Goal: Information Seeking & Learning: Learn about a topic

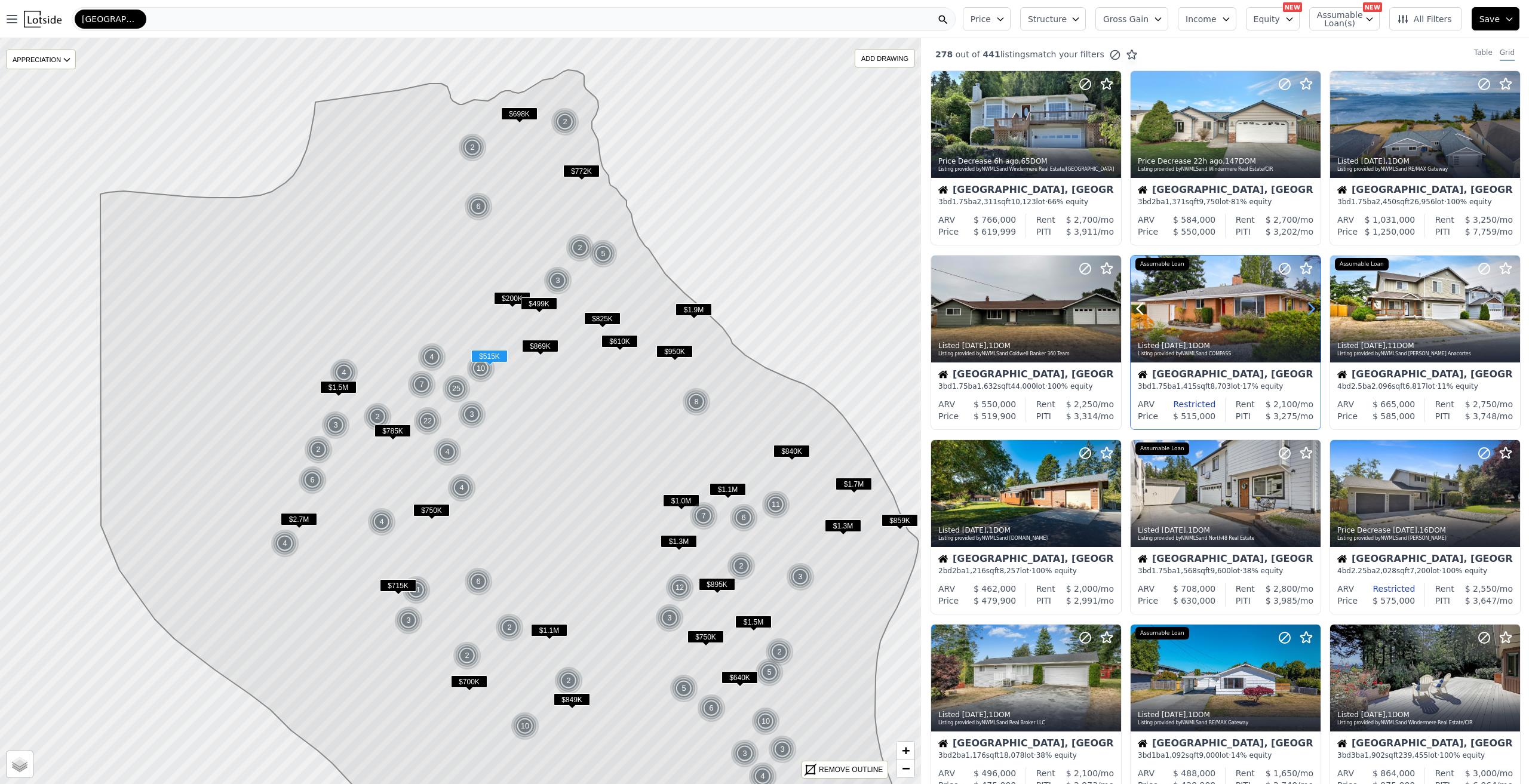
click at [1301, 311] on icon at bounding box center [1311, 309] width 19 height 19
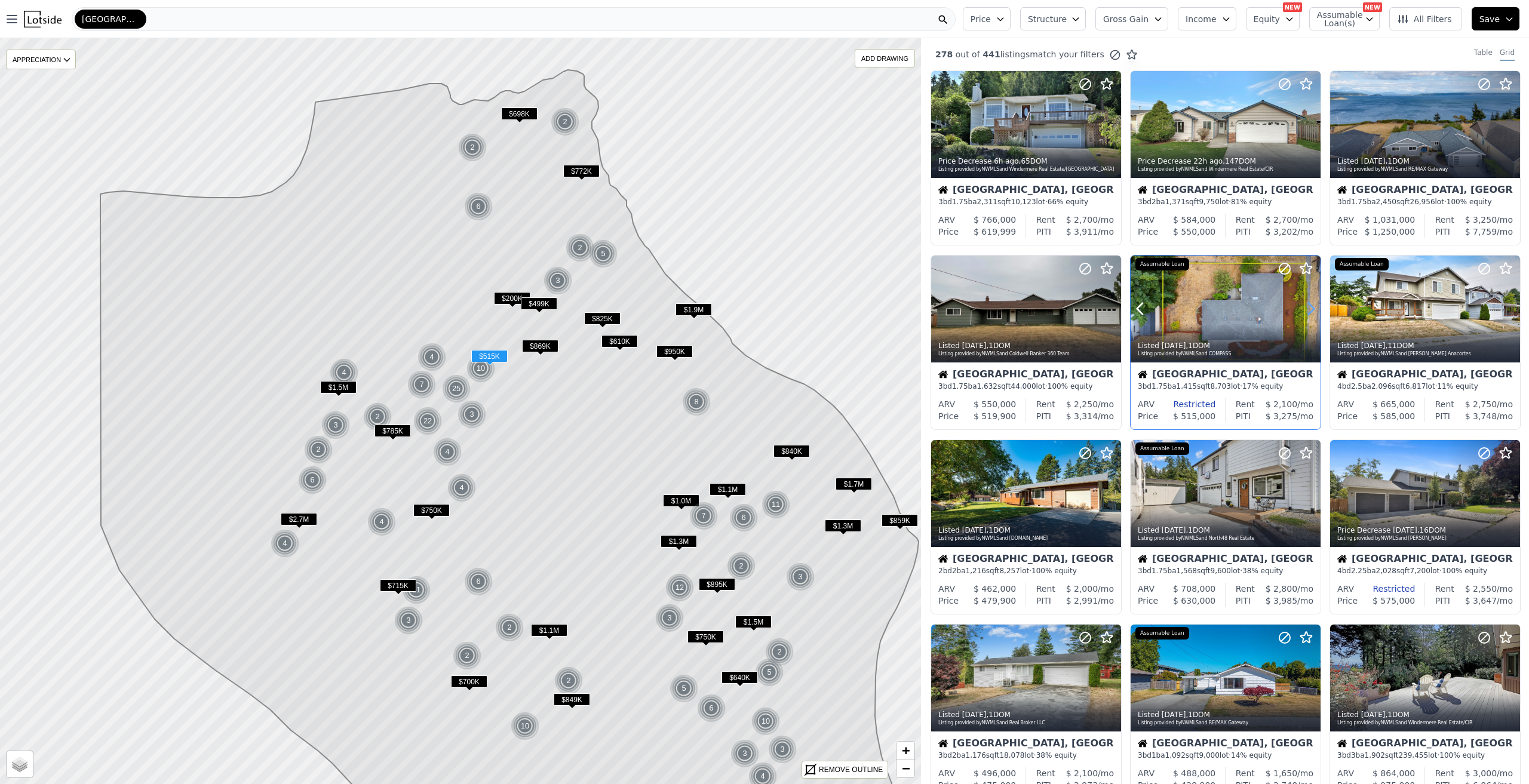
click at [1301, 311] on icon at bounding box center [1311, 309] width 19 height 19
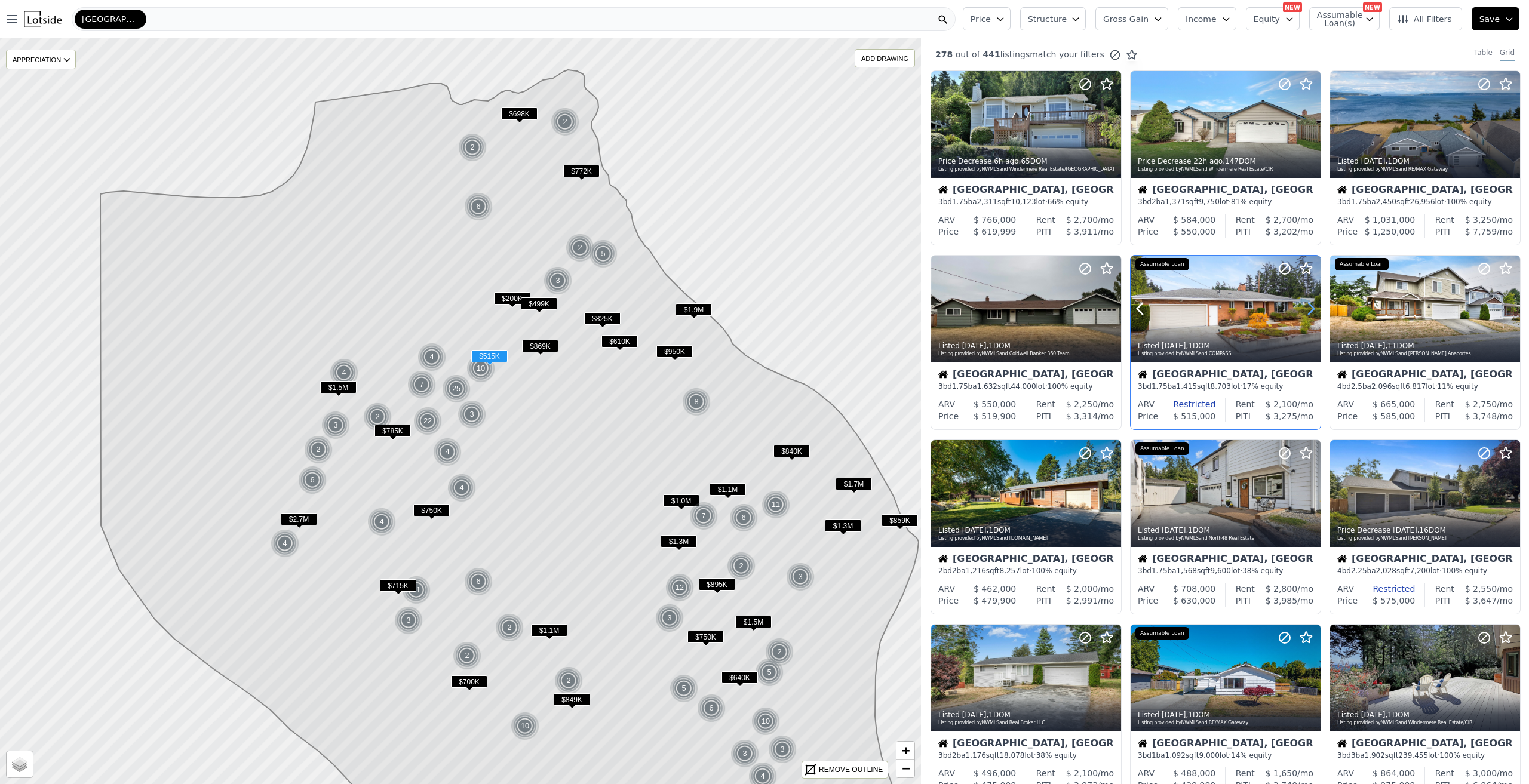
click at [1301, 311] on icon at bounding box center [1311, 309] width 19 height 19
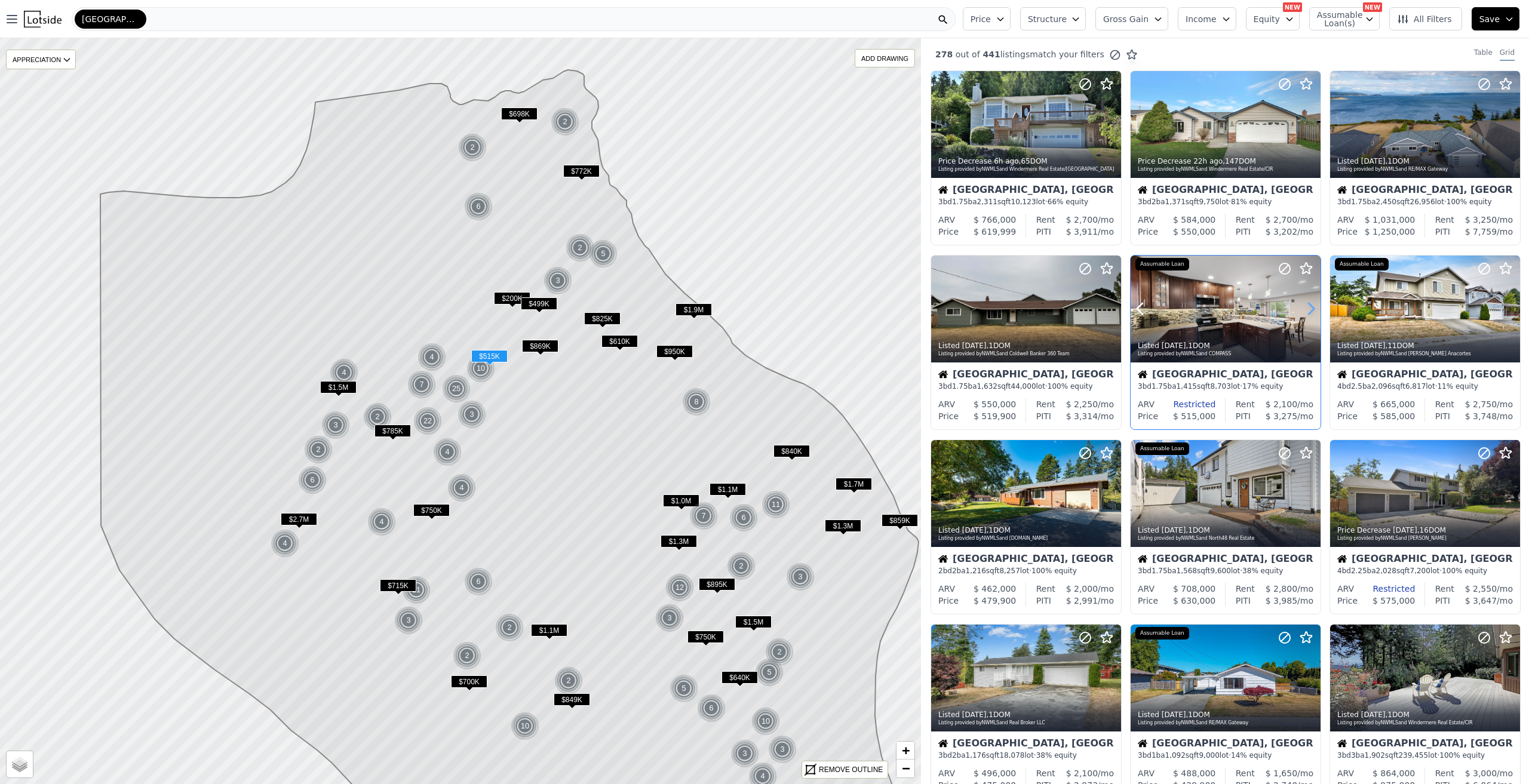
click at [1301, 311] on icon at bounding box center [1311, 309] width 19 height 19
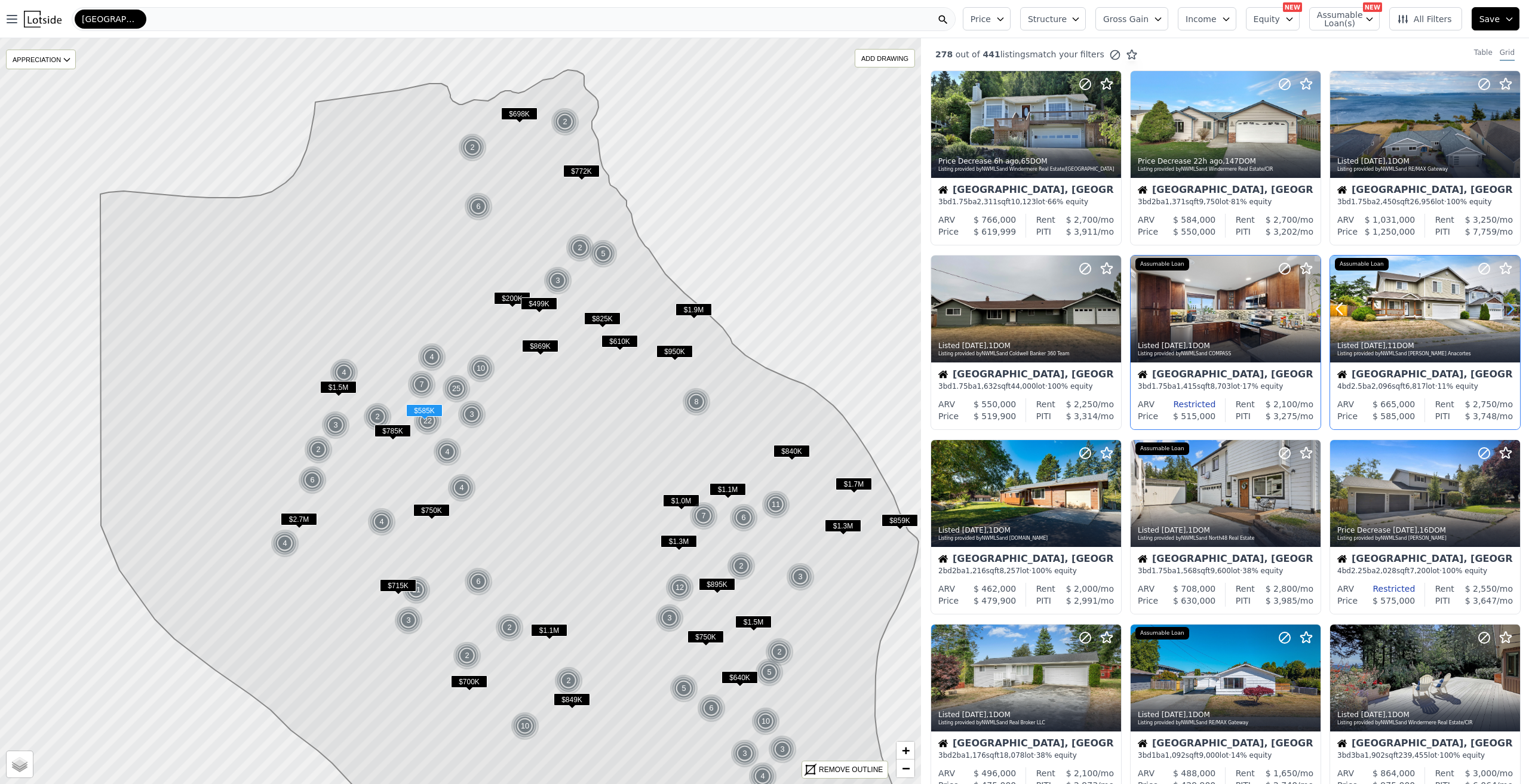
click at [1501, 306] on icon at bounding box center [1511, 309] width 19 height 19
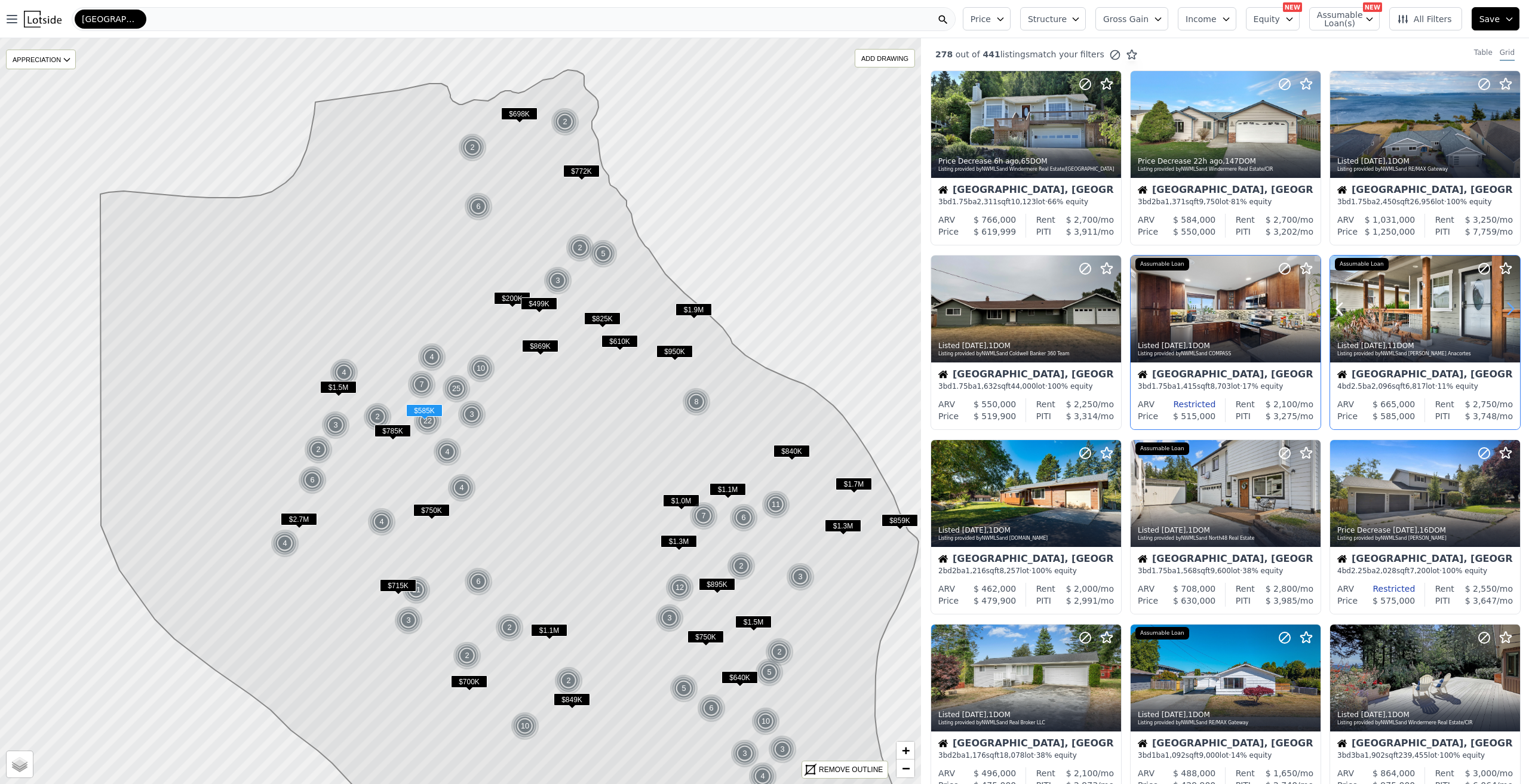
click at [1501, 306] on icon at bounding box center [1511, 309] width 19 height 19
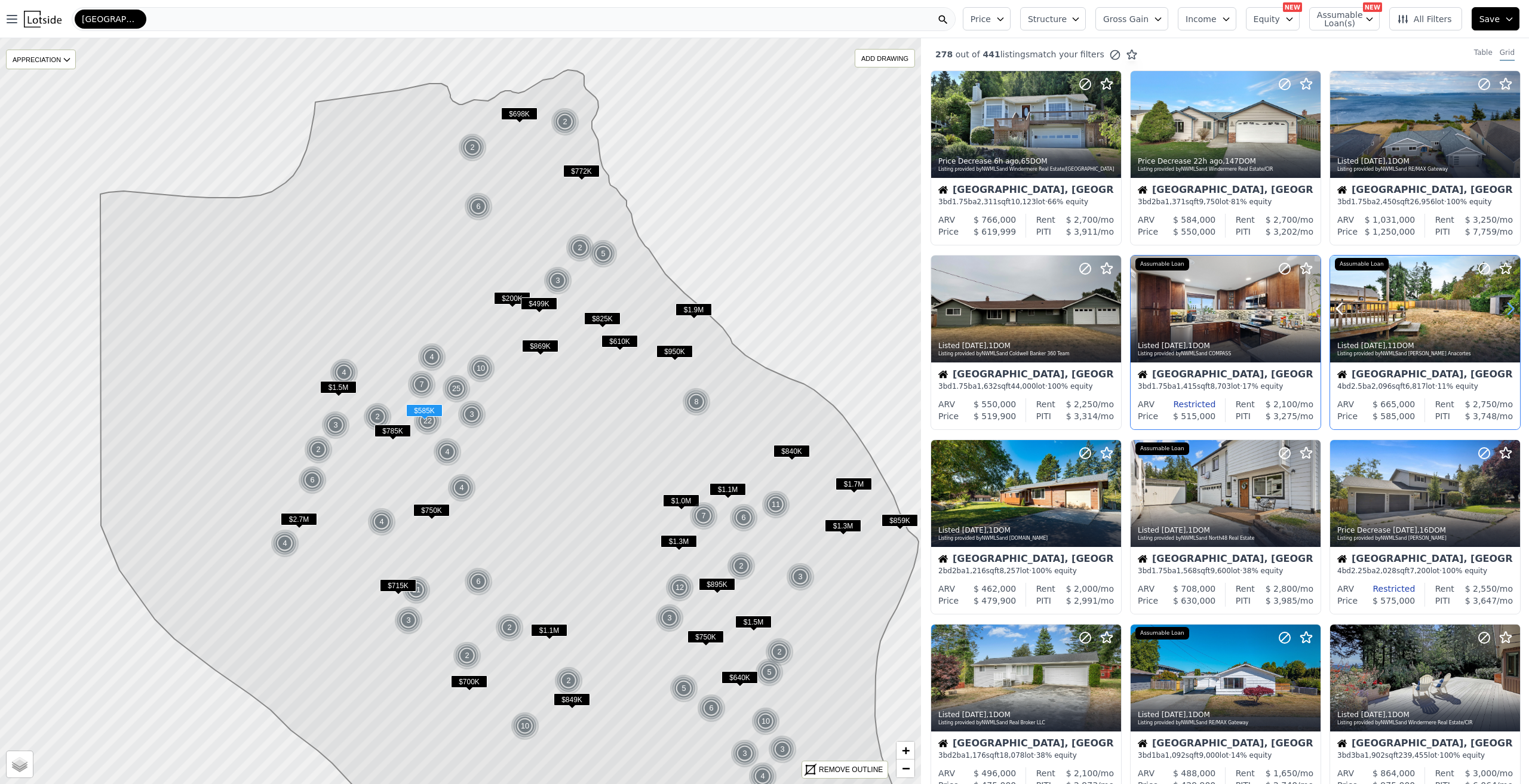
click at [1501, 306] on icon at bounding box center [1511, 309] width 19 height 19
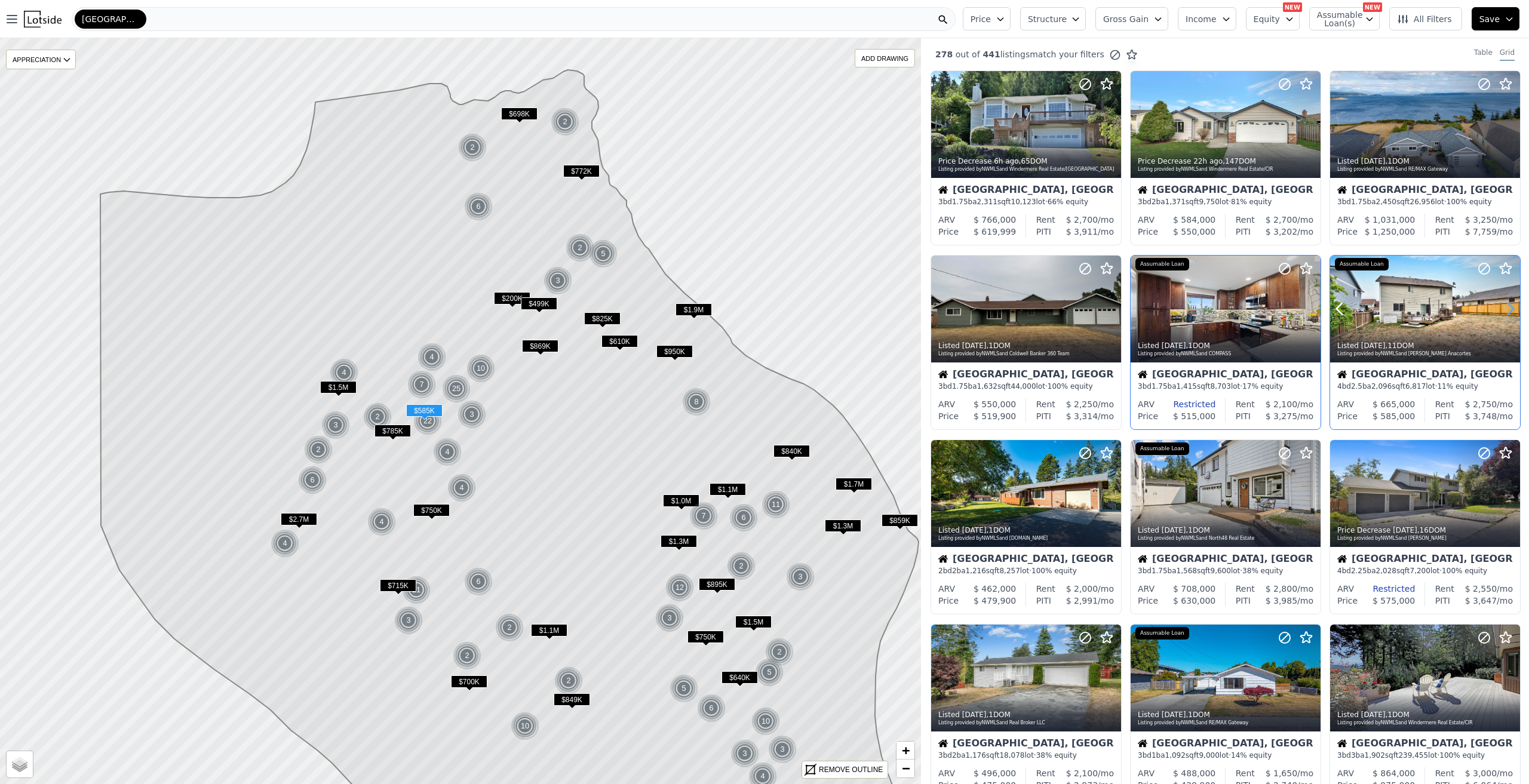
click at [1501, 306] on icon at bounding box center [1511, 309] width 19 height 19
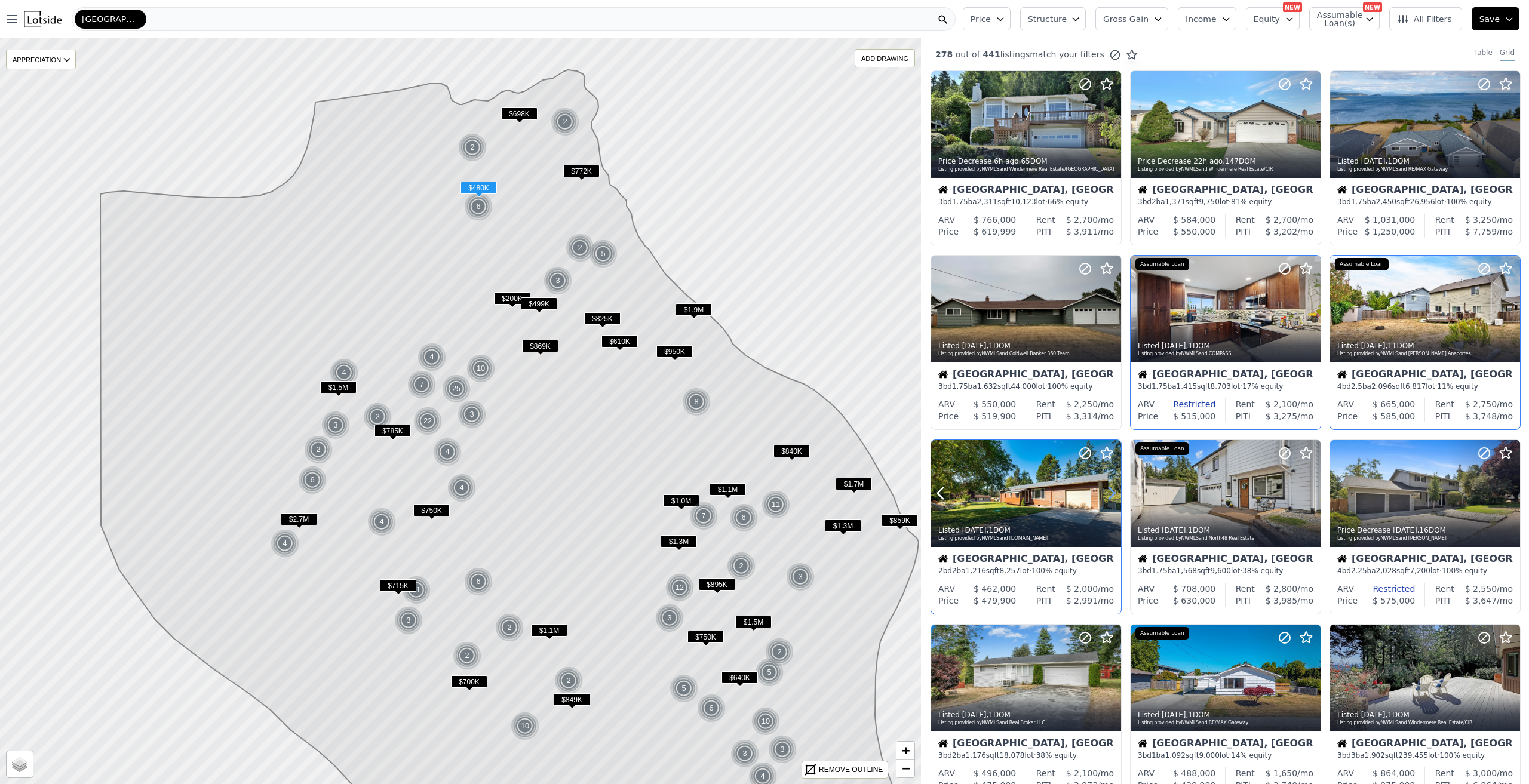
click at [1105, 490] on icon at bounding box center [1111, 493] width 19 height 19
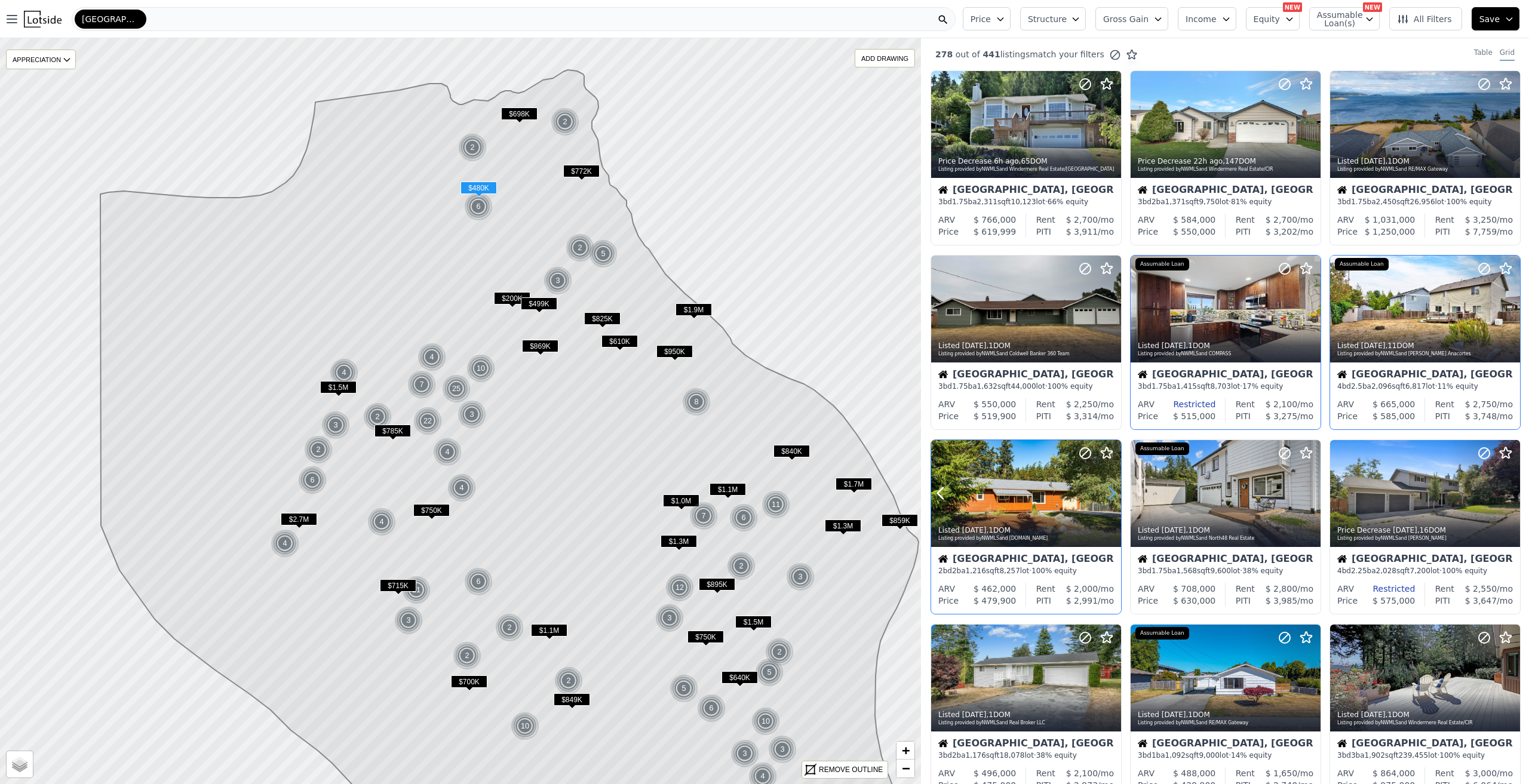
click at [1105, 490] on icon at bounding box center [1111, 493] width 19 height 19
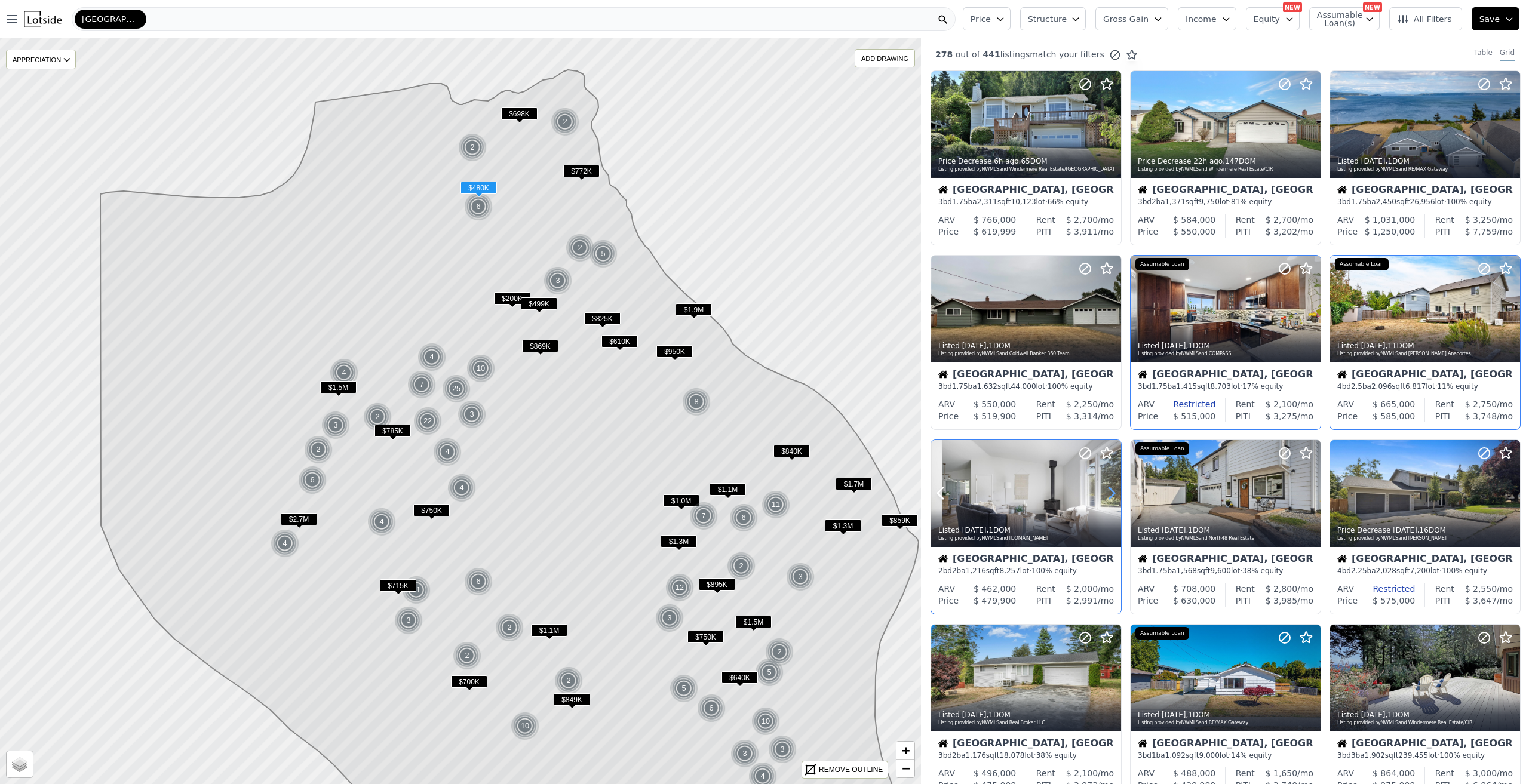
click at [1105, 490] on icon at bounding box center [1111, 493] width 19 height 19
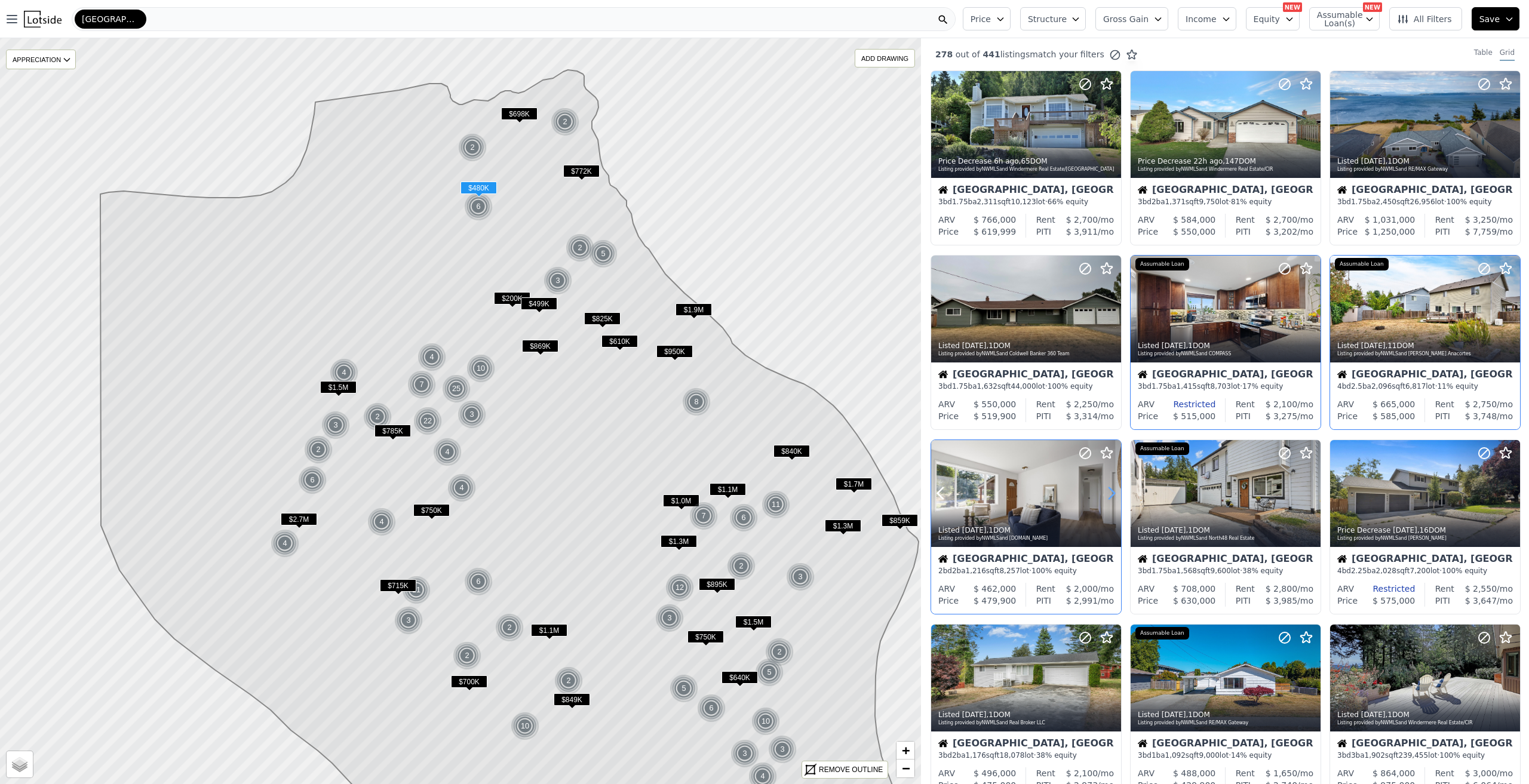
click at [1105, 490] on icon at bounding box center [1111, 493] width 19 height 19
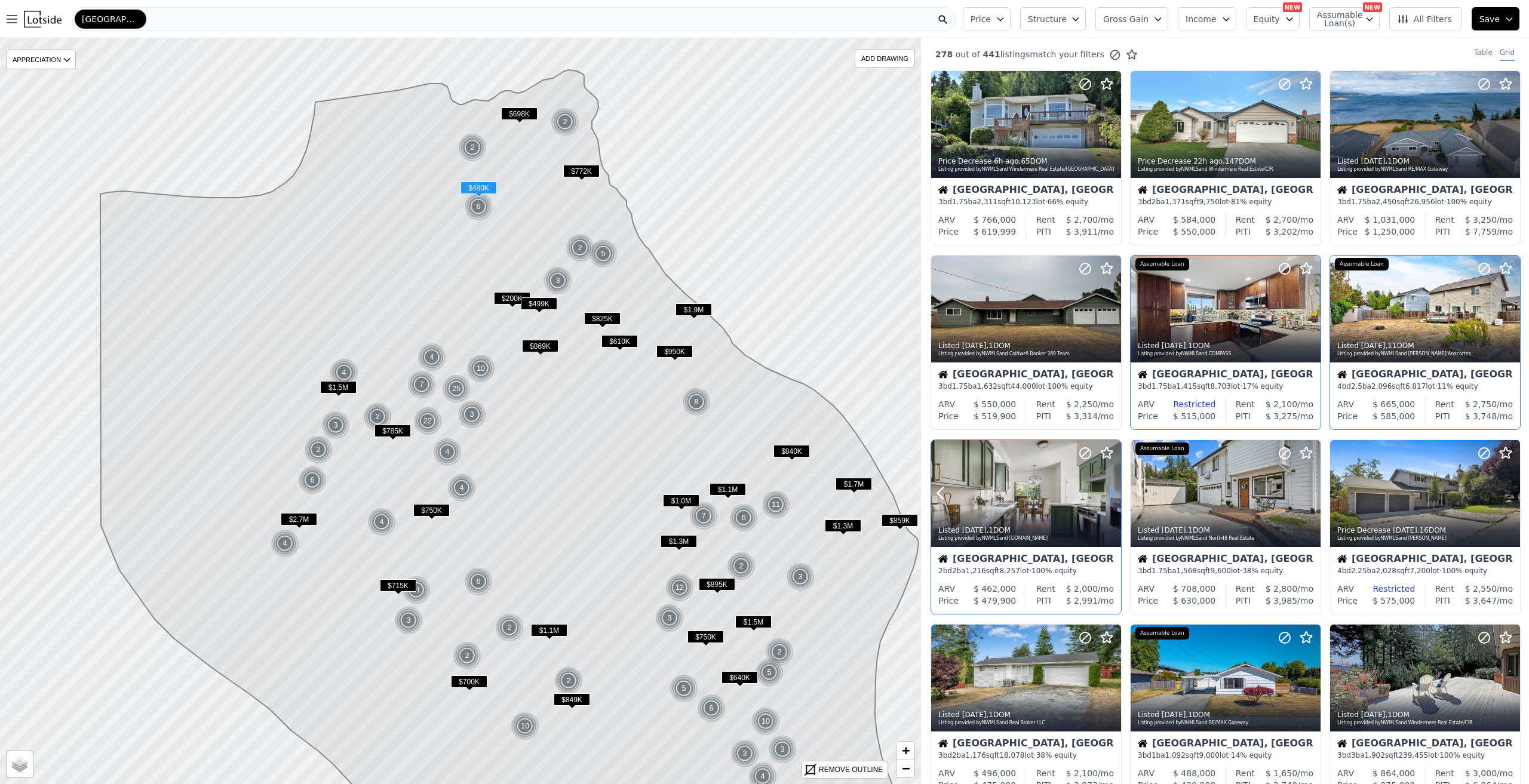
click at [1105, 490] on icon at bounding box center [1111, 493] width 19 height 19
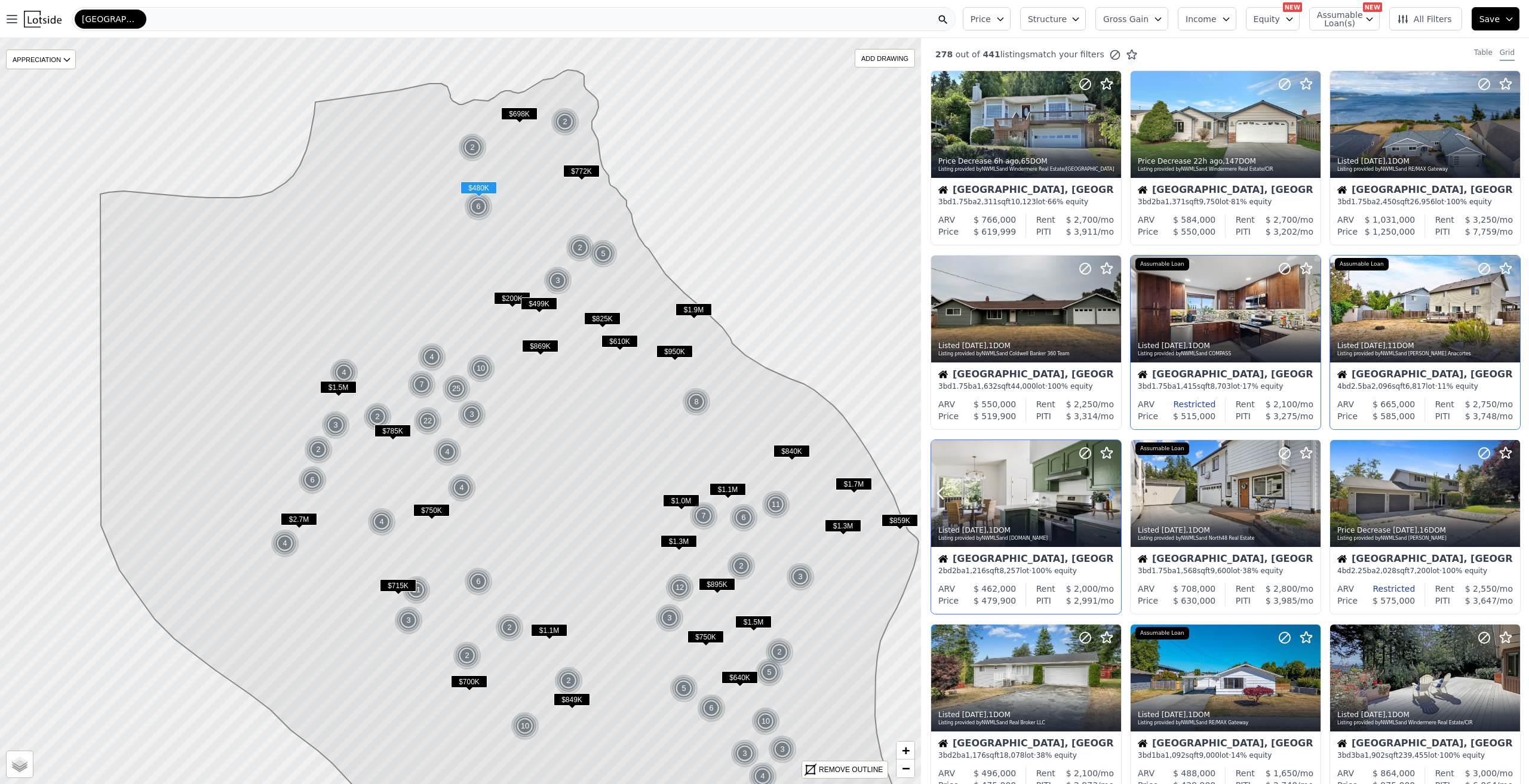
click at [1105, 490] on icon at bounding box center [1111, 493] width 19 height 19
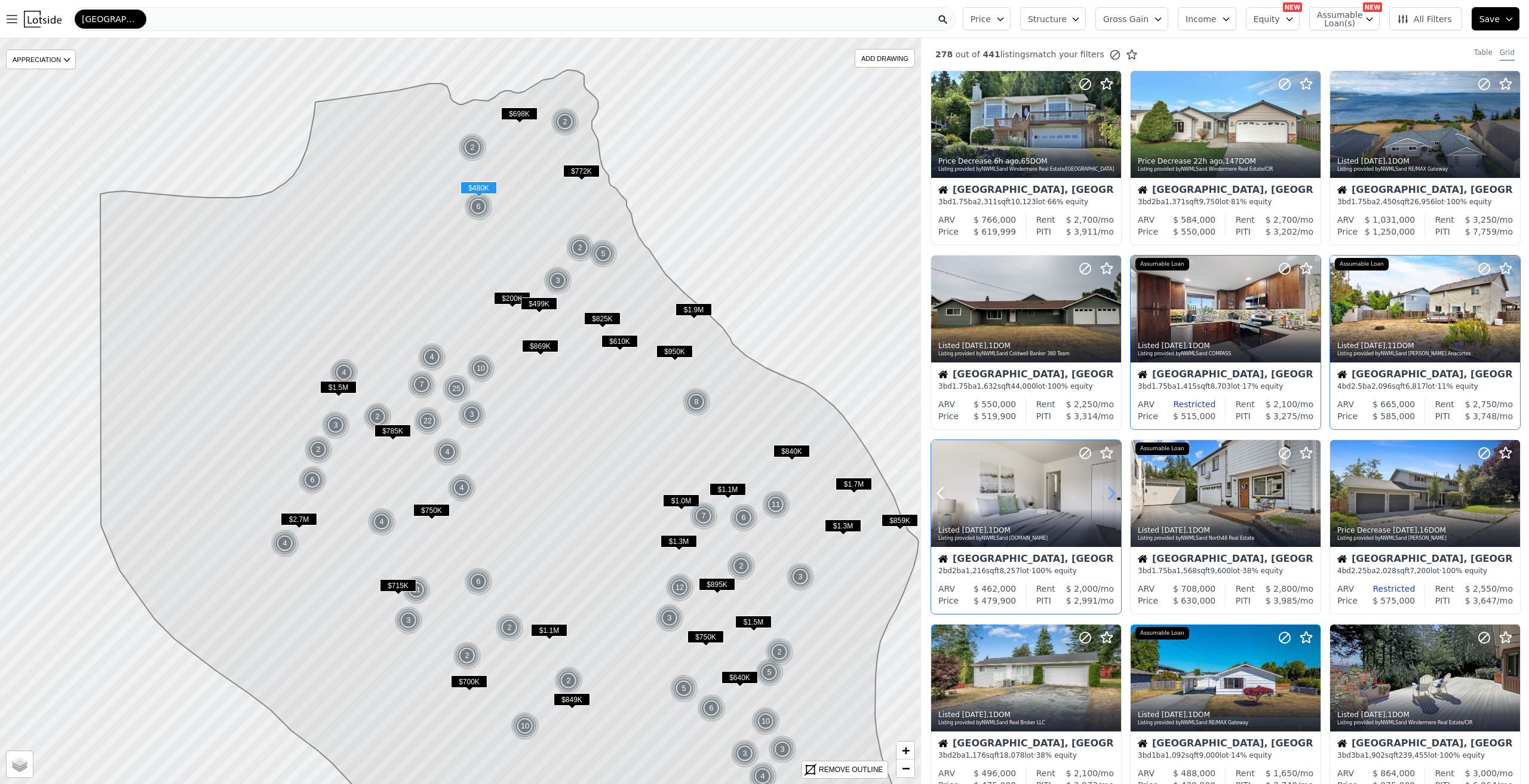
click at [1105, 490] on icon at bounding box center [1111, 493] width 19 height 19
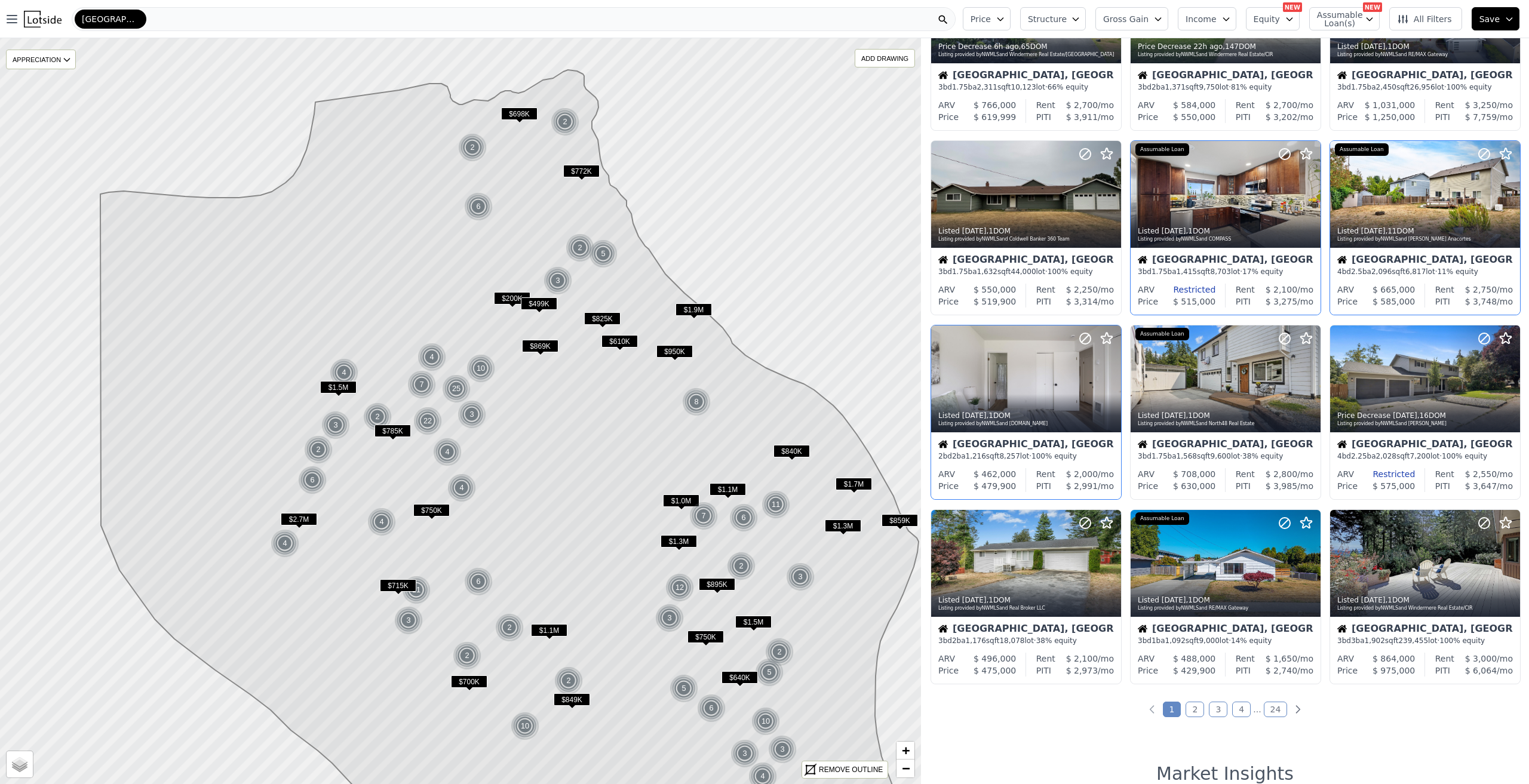
scroll to position [120, 0]
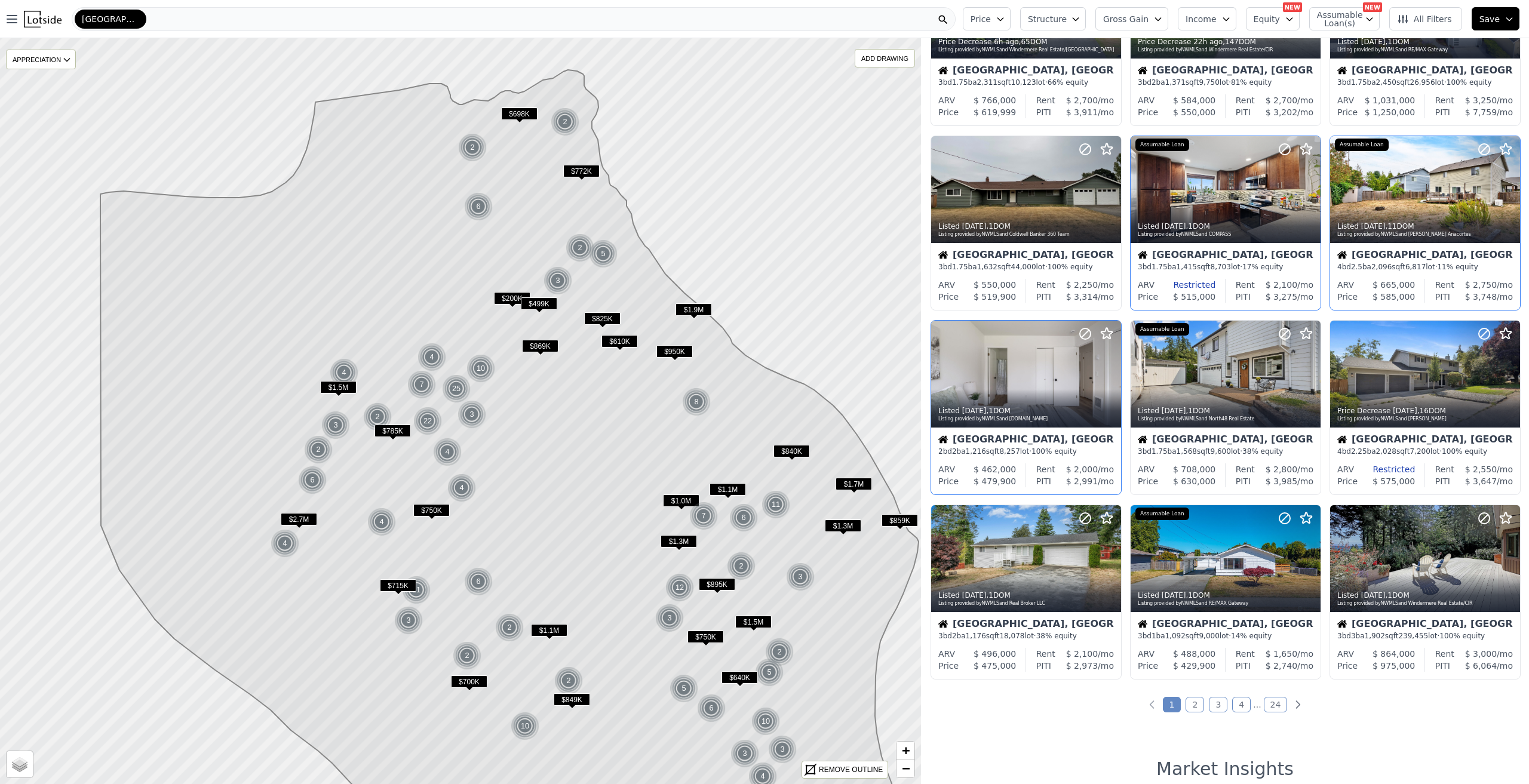
click at [1194, 698] on link "2" at bounding box center [1194, 704] width 18 height 16
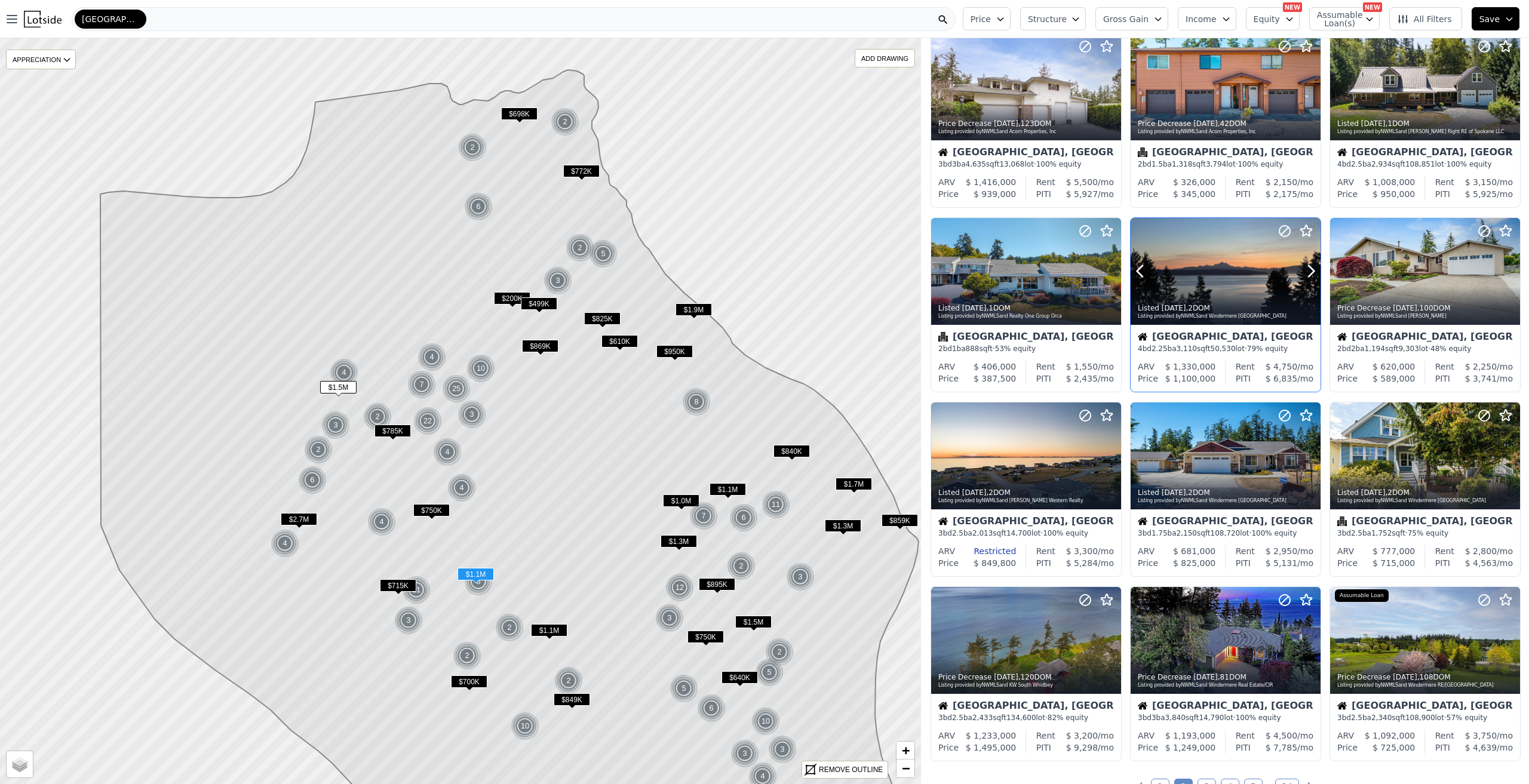
scroll to position [0, 0]
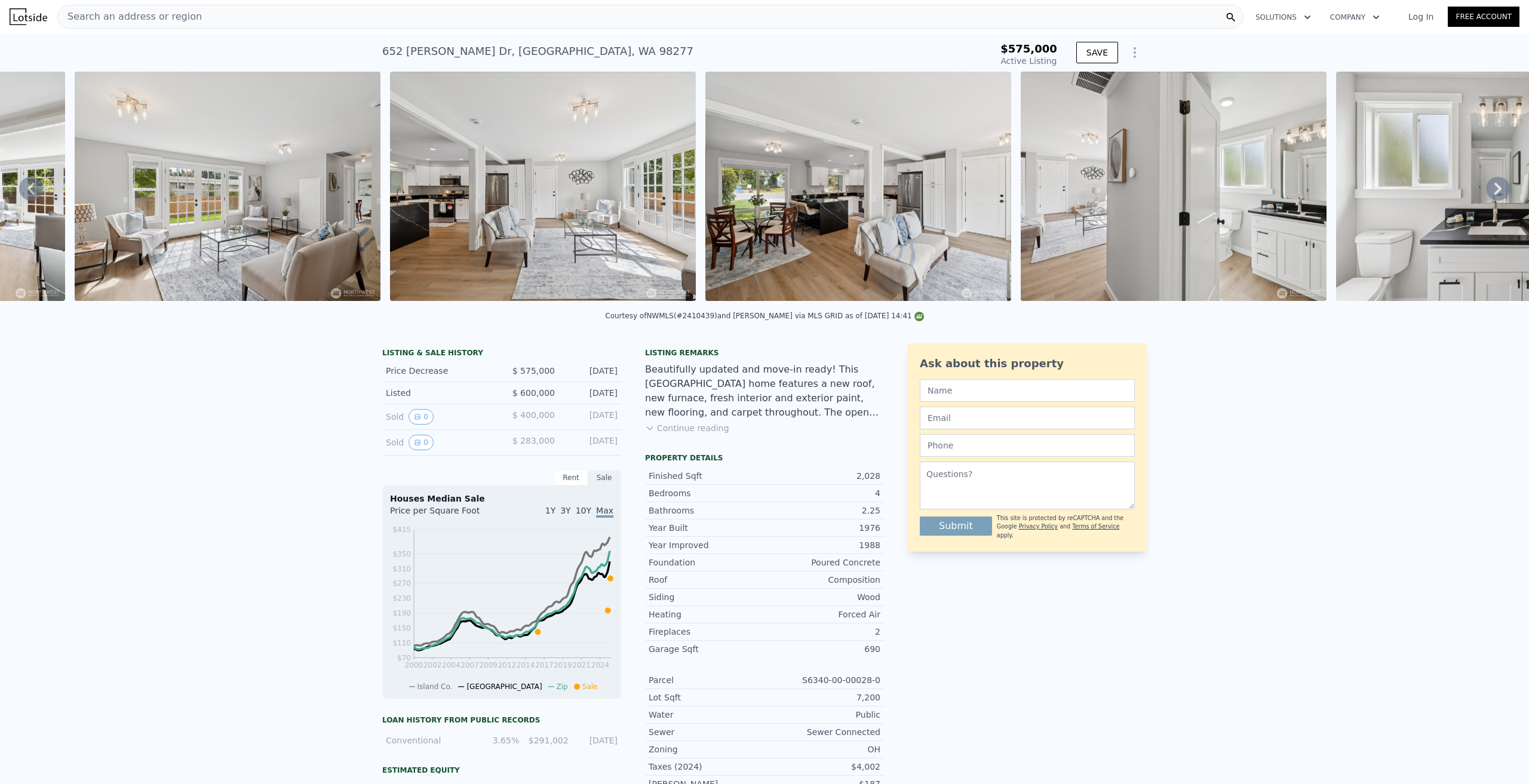
scroll to position [0, 3699]
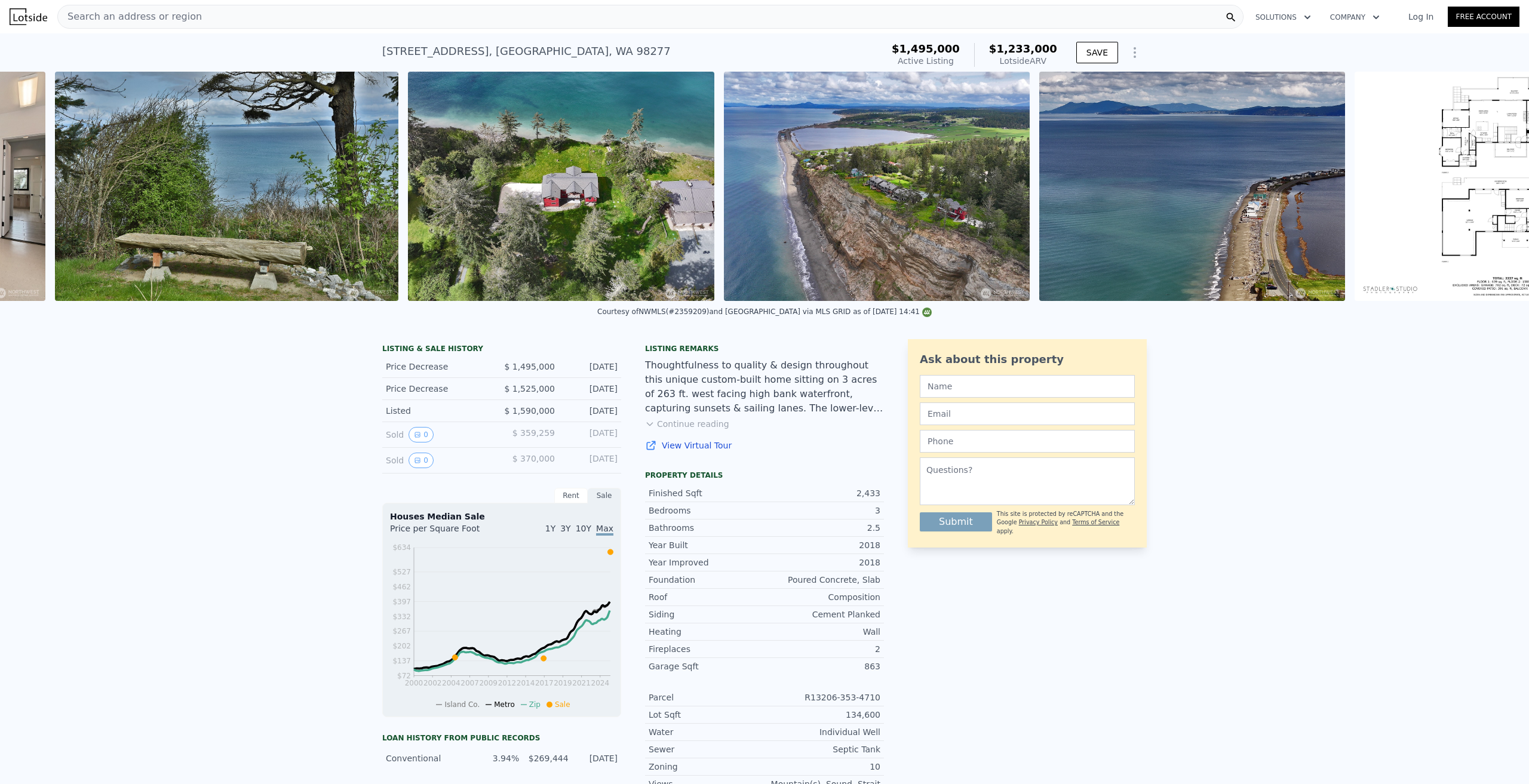
scroll to position [0, 12482]
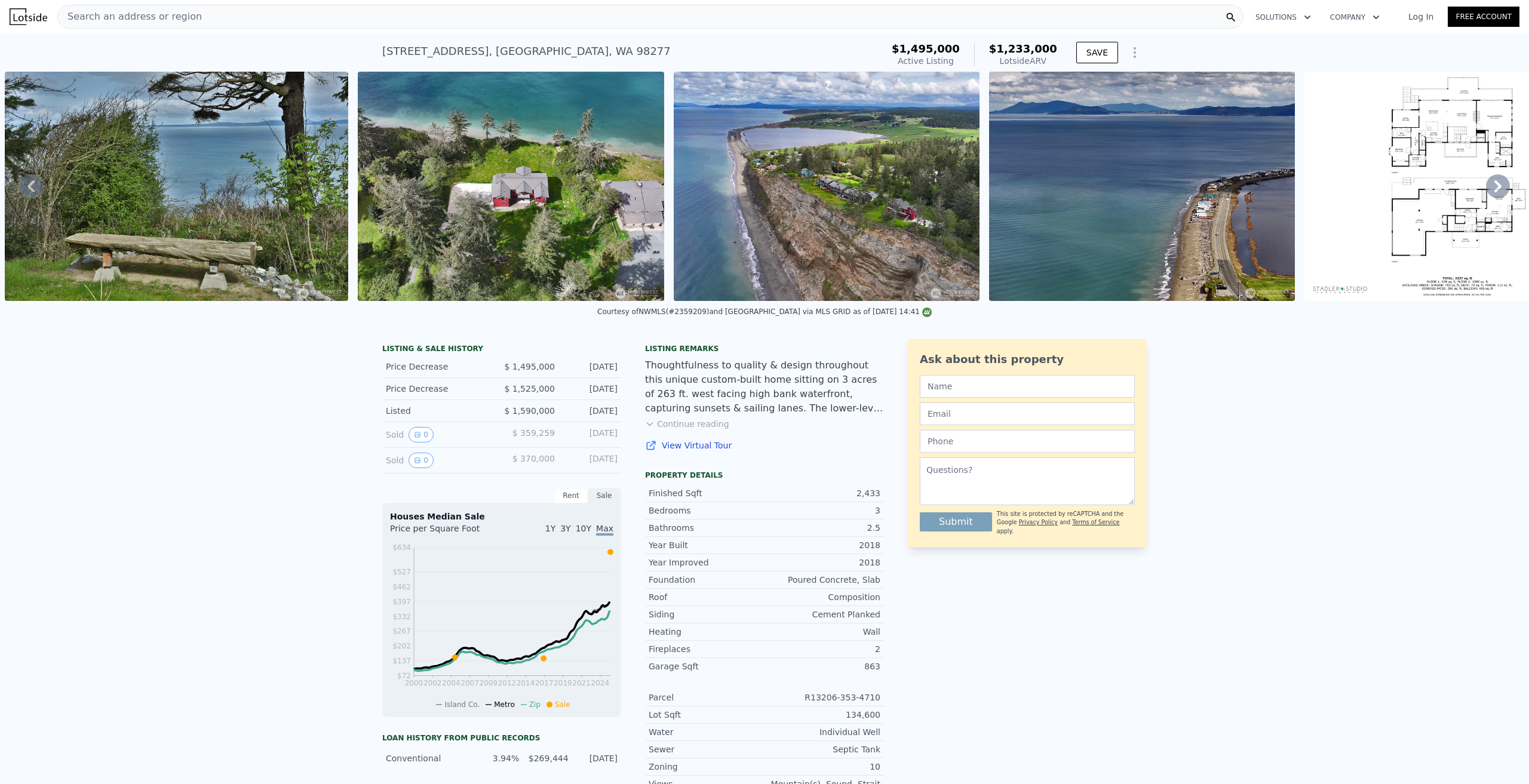
click at [862, 215] on img at bounding box center [826, 186] width 306 height 229
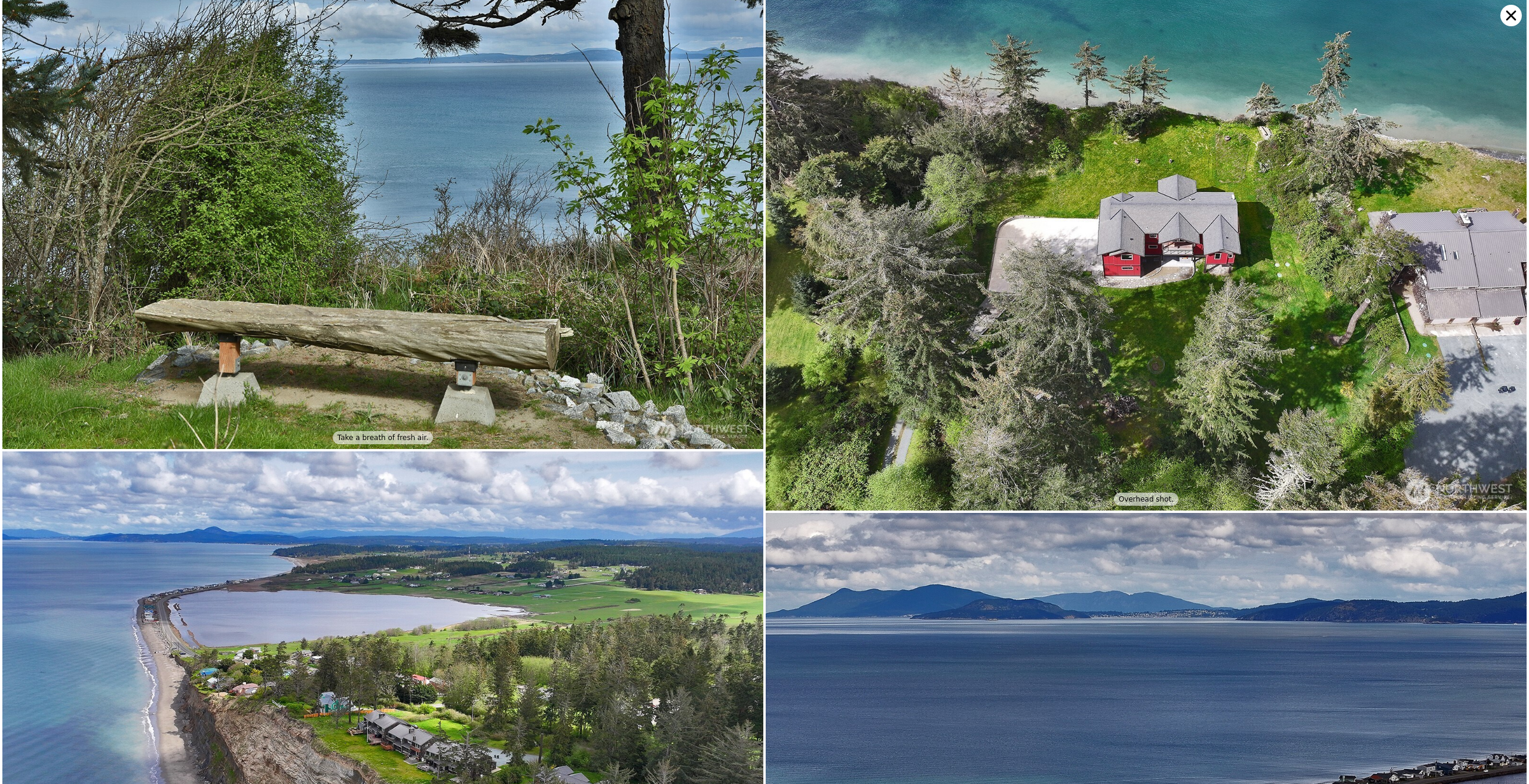
scroll to position [9186, 0]
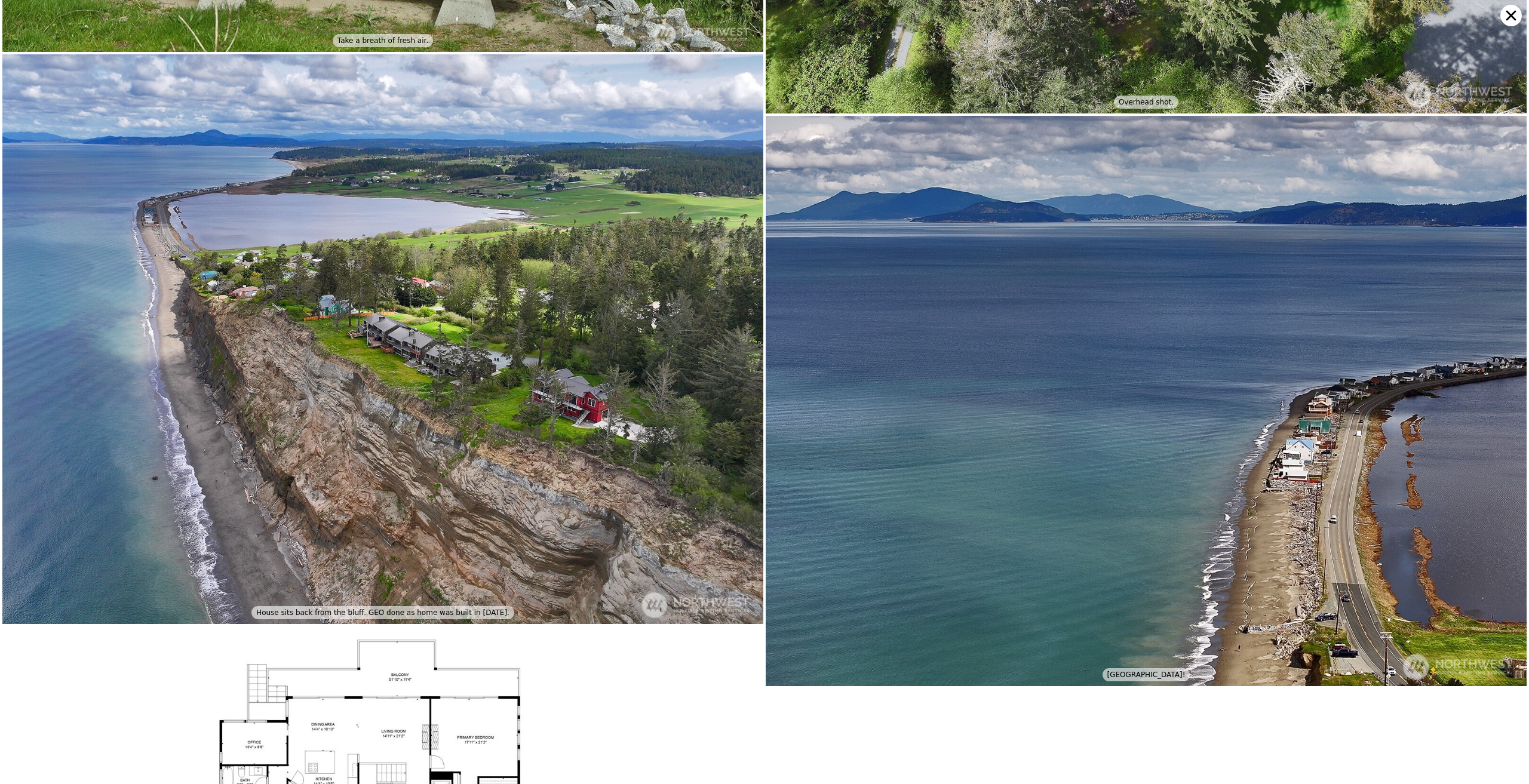
click at [1506, 16] on icon at bounding box center [1511, 16] width 22 height 22
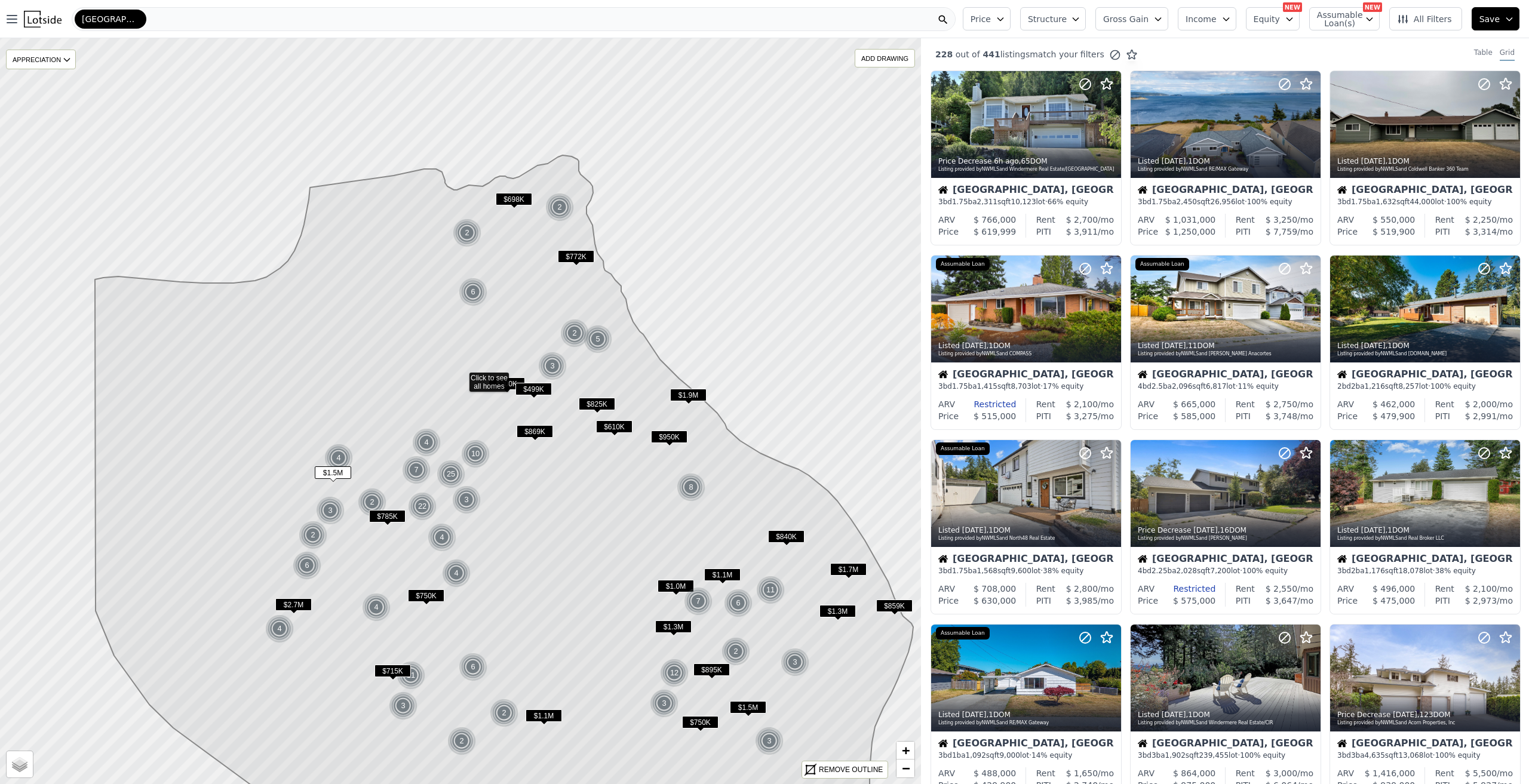
click at [435, 286] on icon at bounding box center [504, 492] width 818 height 673
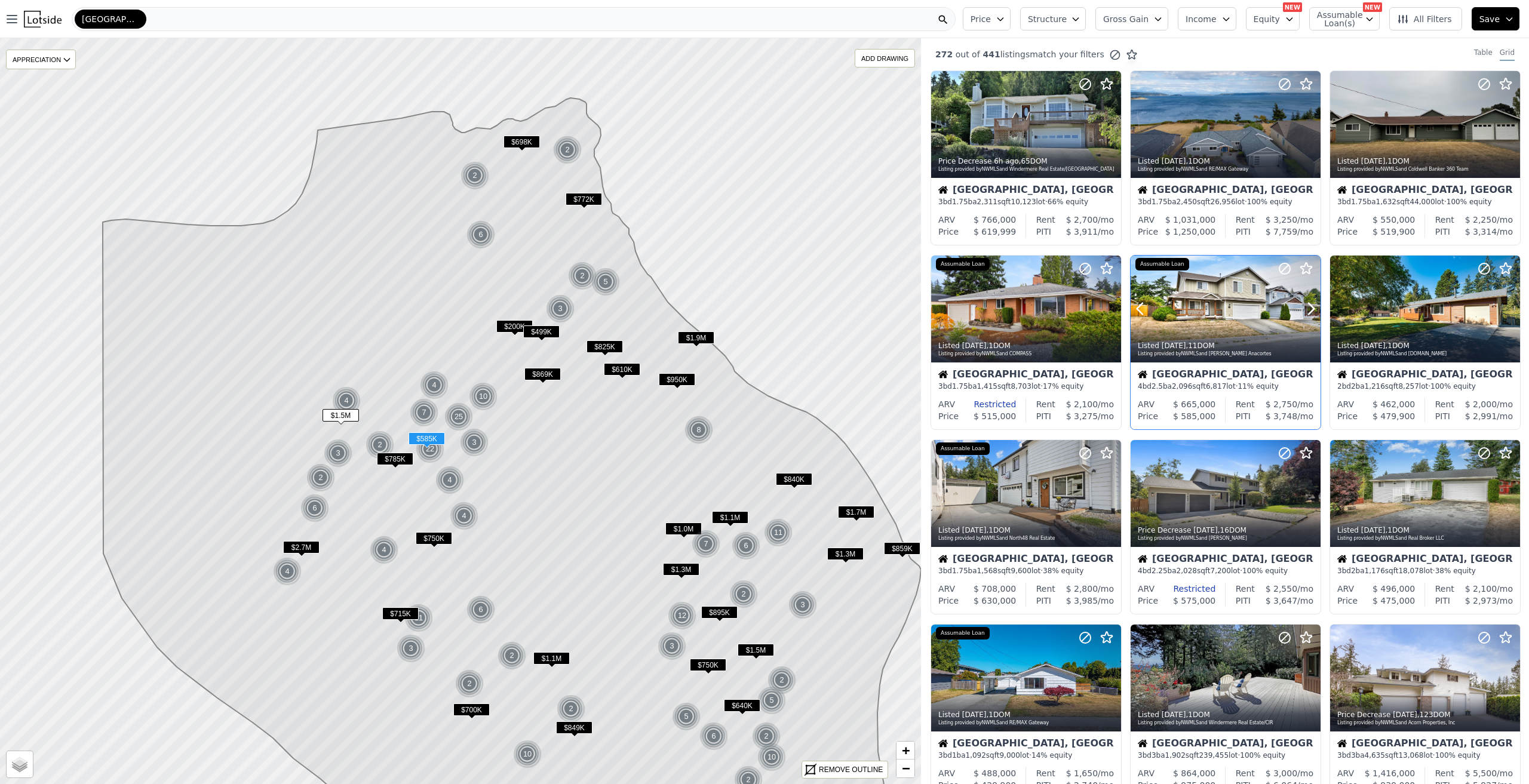
click at [1237, 339] on div "Listed 1d ago , 11 DOM Listing provided by NWMLS and John L. Scott Anacortes" at bounding box center [1225, 348] width 190 height 29
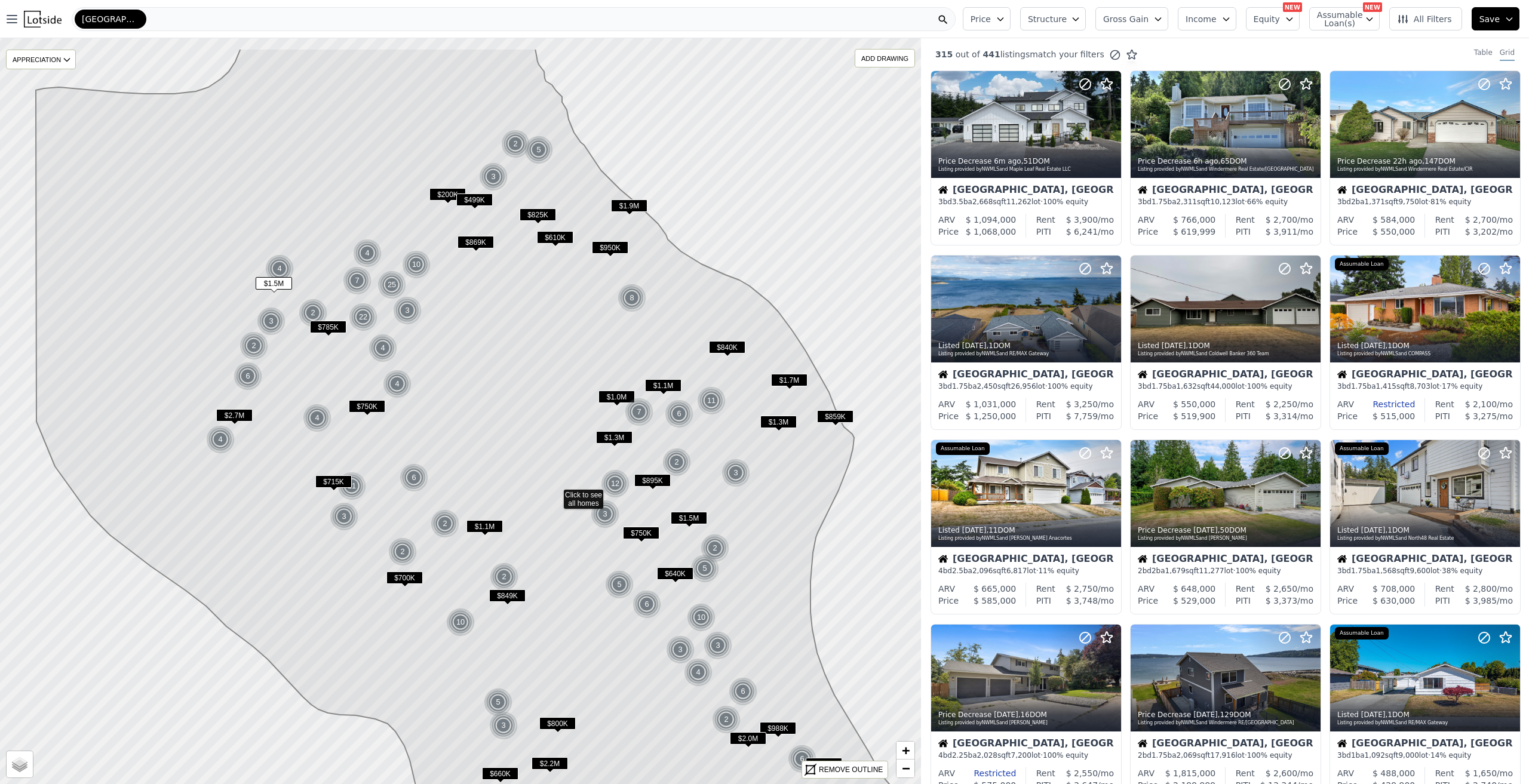
drag, startPoint x: 408, startPoint y: 306, endPoint x: 526, endPoint y: 407, distance: 155.3
click at [526, 407] on icon at bounding box center [492, 497] width 911 height 898
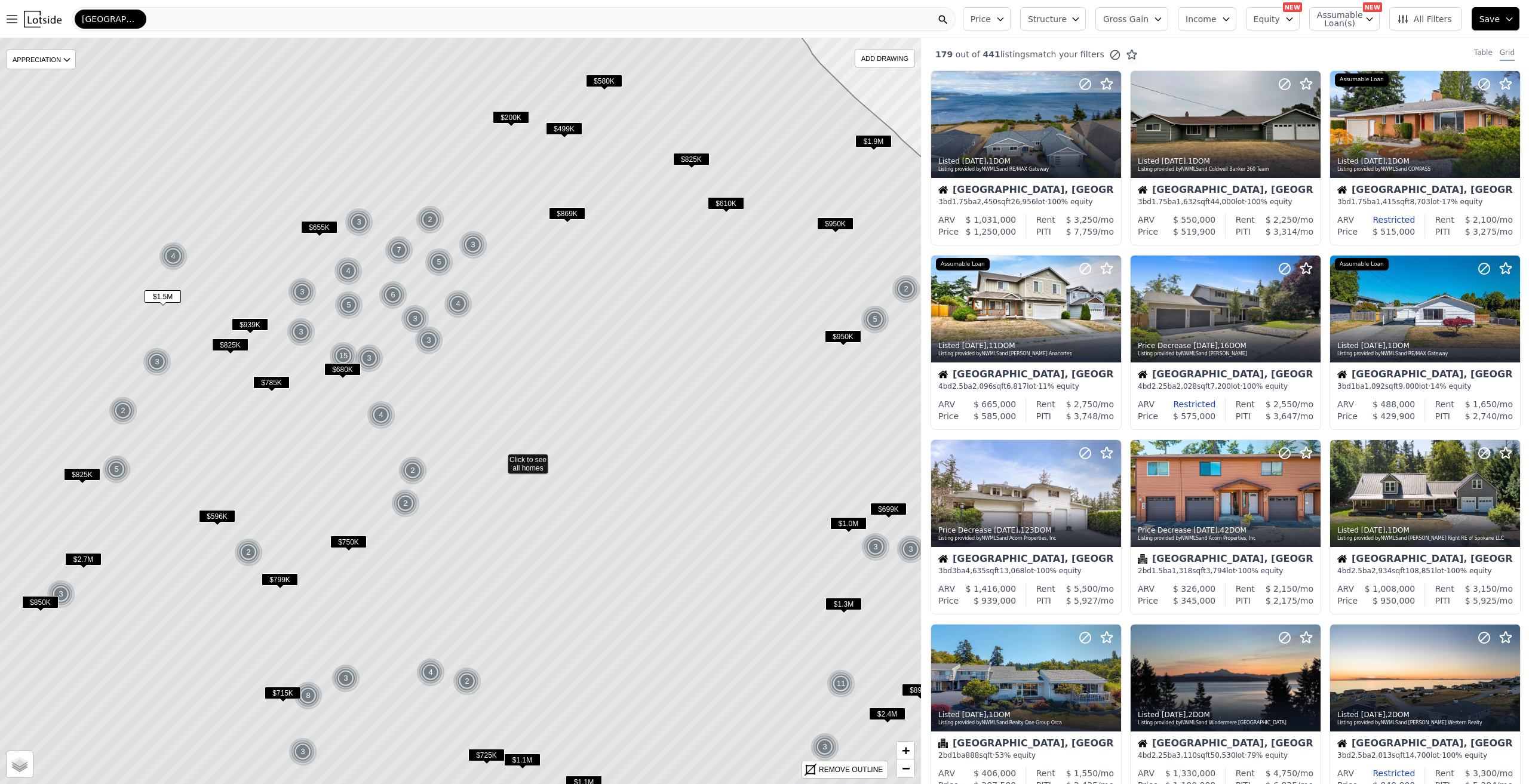
drag, startPoint x: 507, startPoint y: 403, endPoint x: 509, endPoint y: 409, distance: 6.3
click at [509, 409] on icon at bounding box center [500, 460] width 1107 height 898
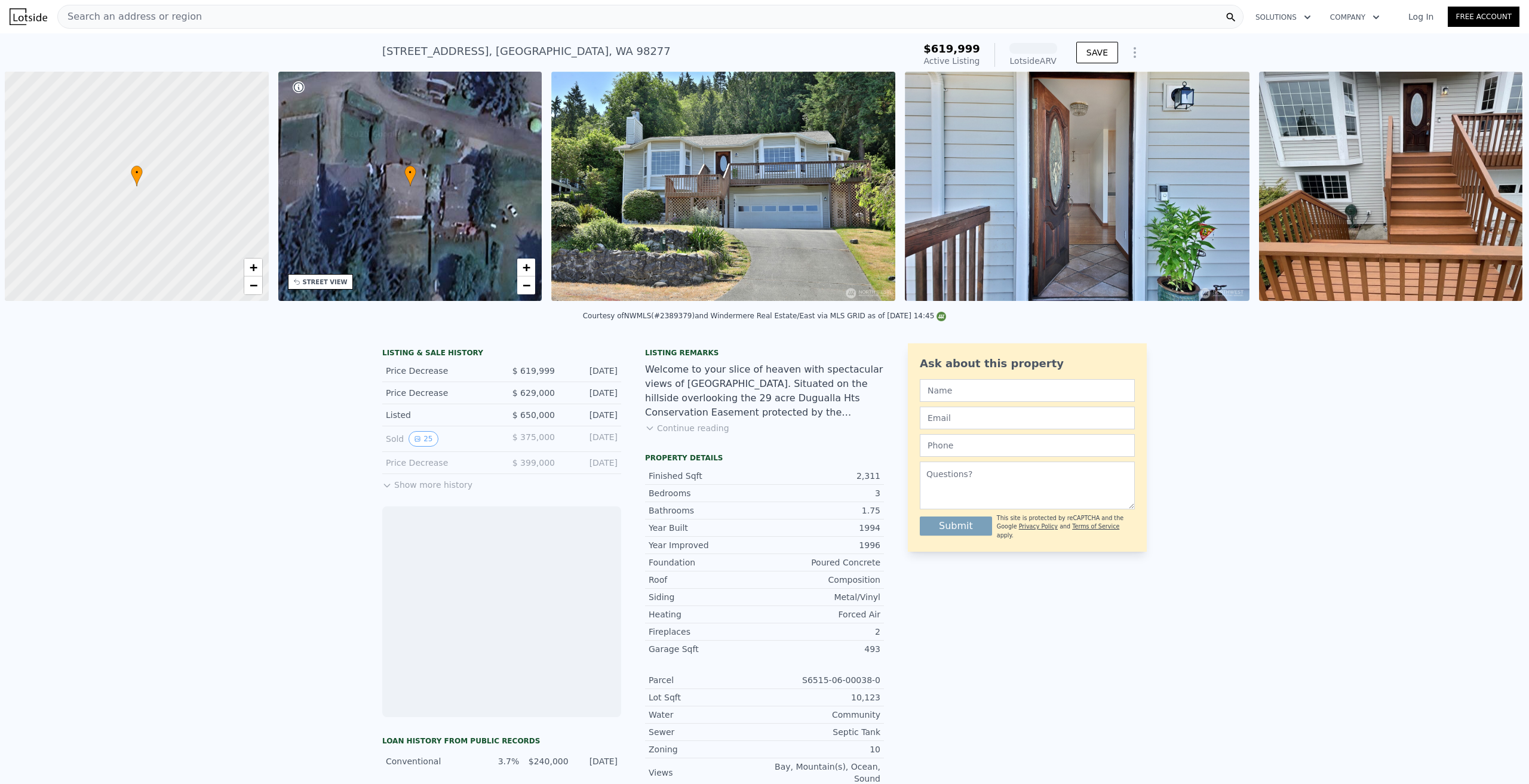
scroll to position [0, 5]
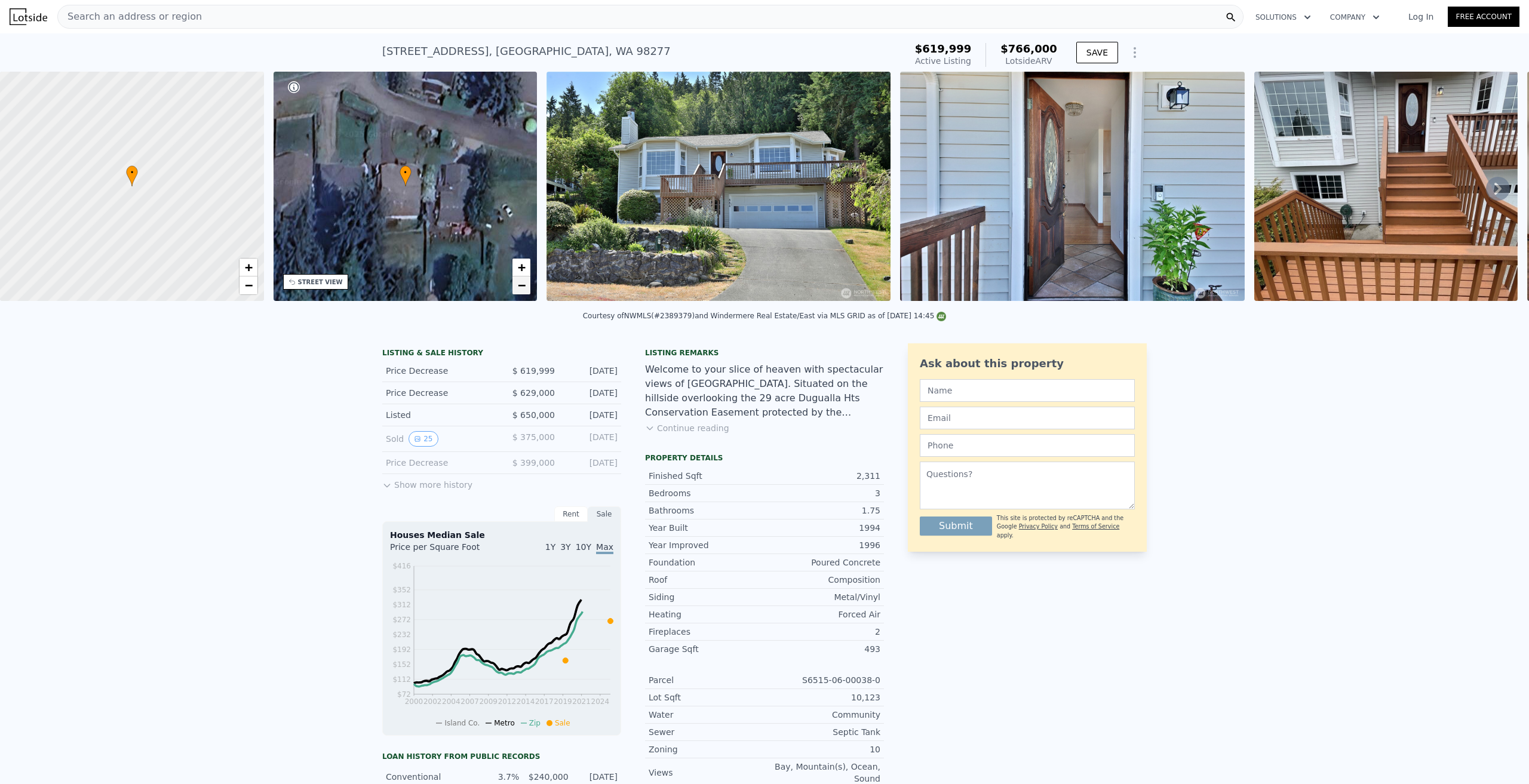
click at [520, 288] on span "−" at bounding box center [521, 285] width 7 height 15
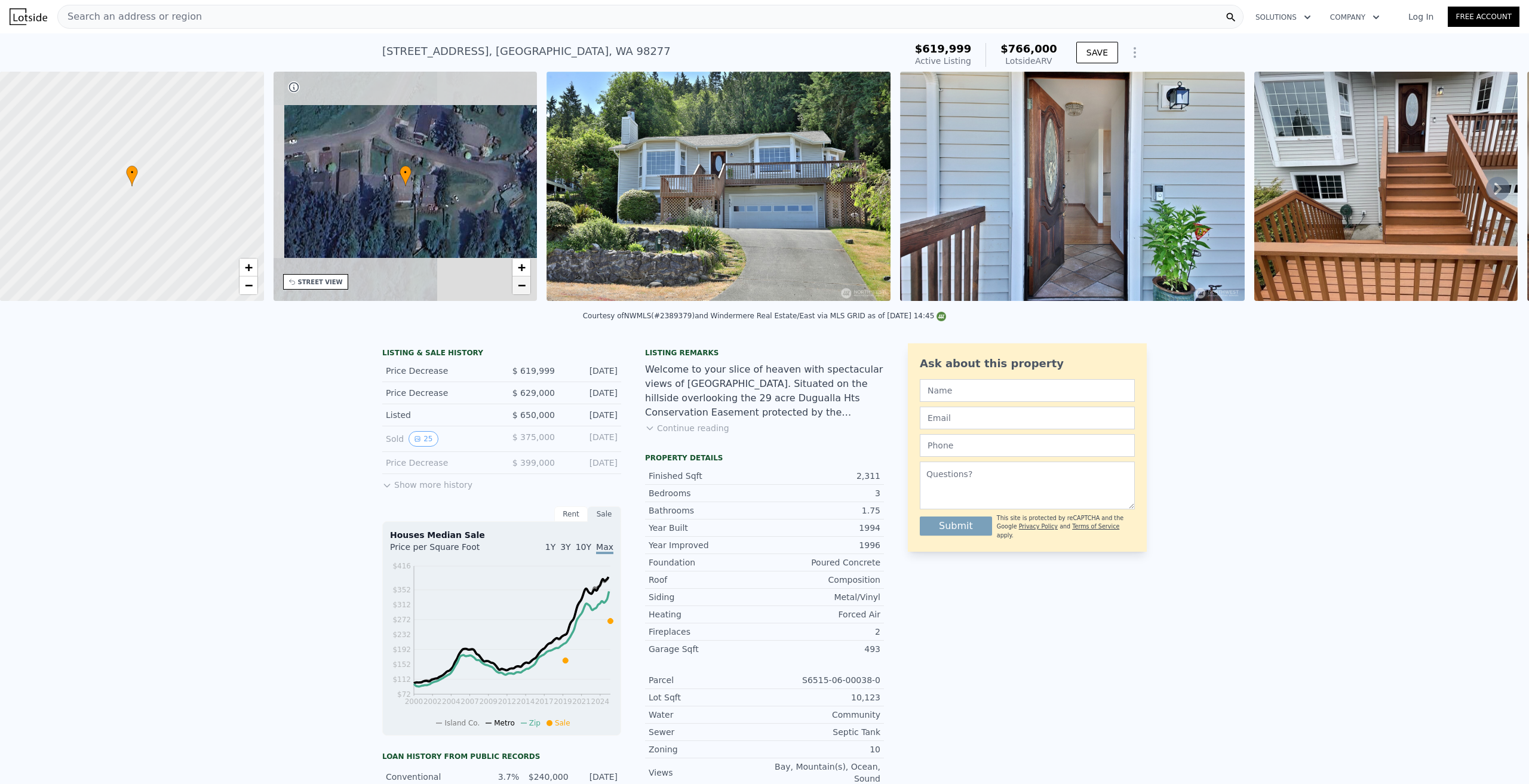
click at [520, 288] on span "−" at bounding box center [521, 285] width 7 height 15
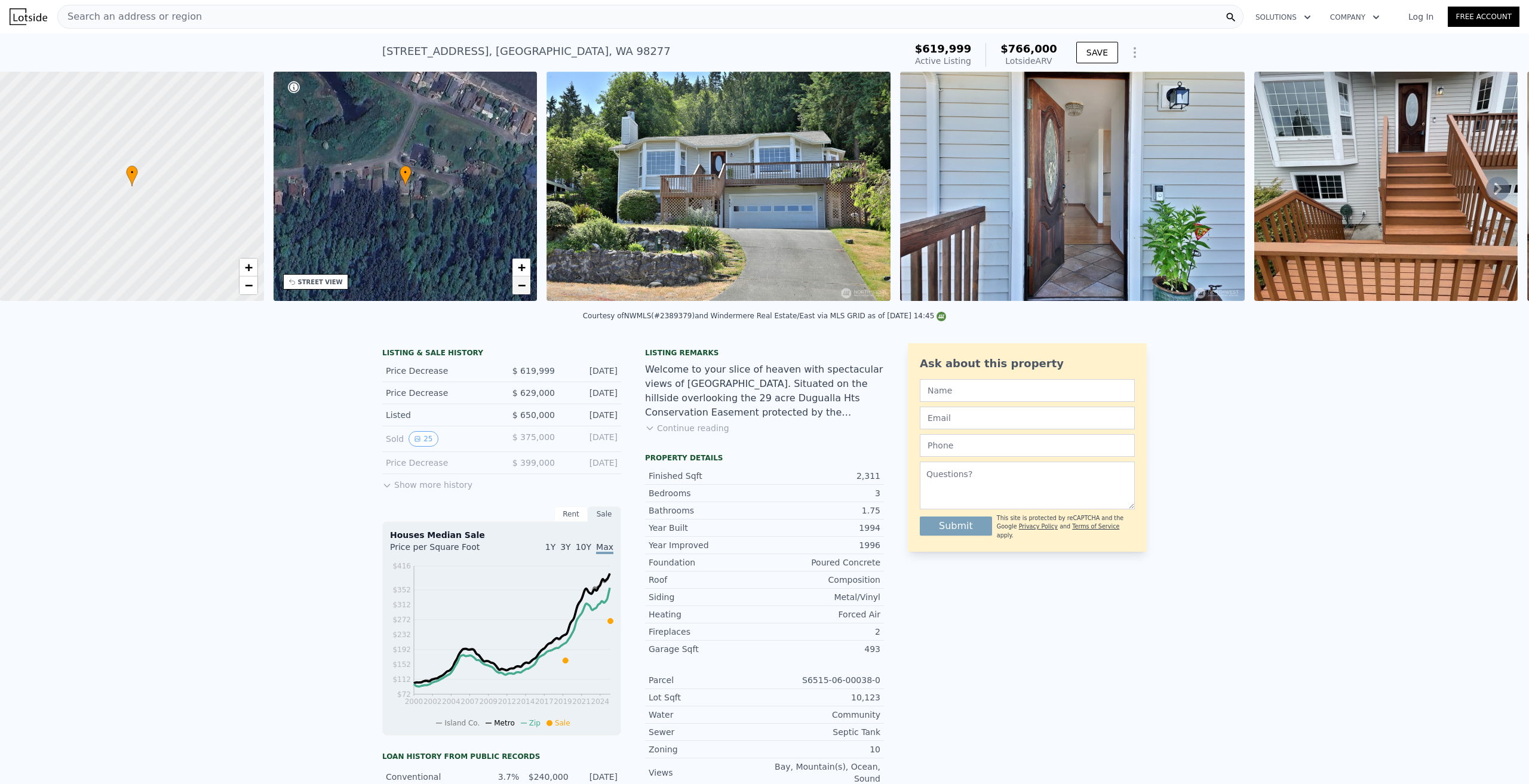
click at [520, 288] on span "−" at bounding box center [521, 285] width 7 height 15
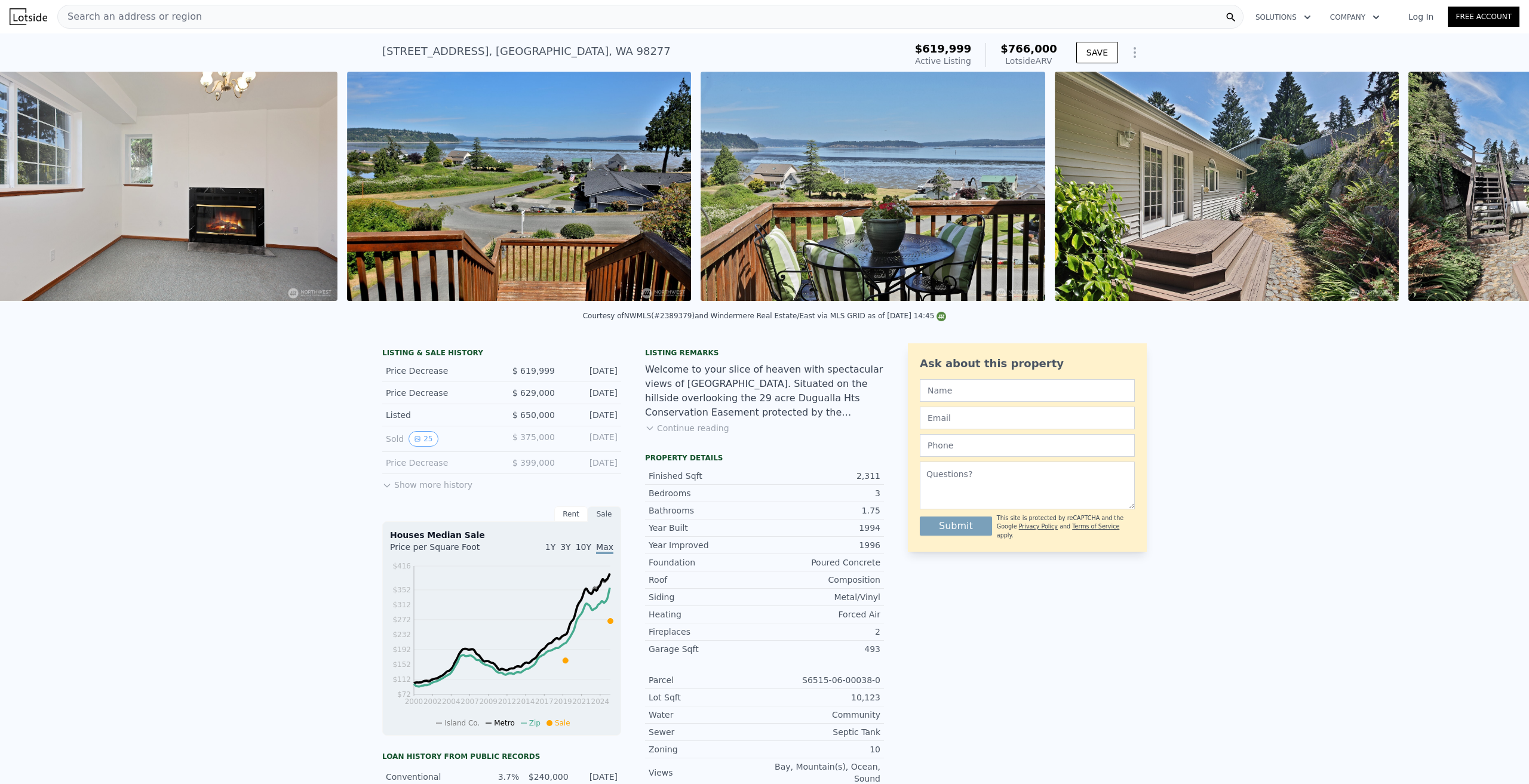
scroll to position [0, 9413]
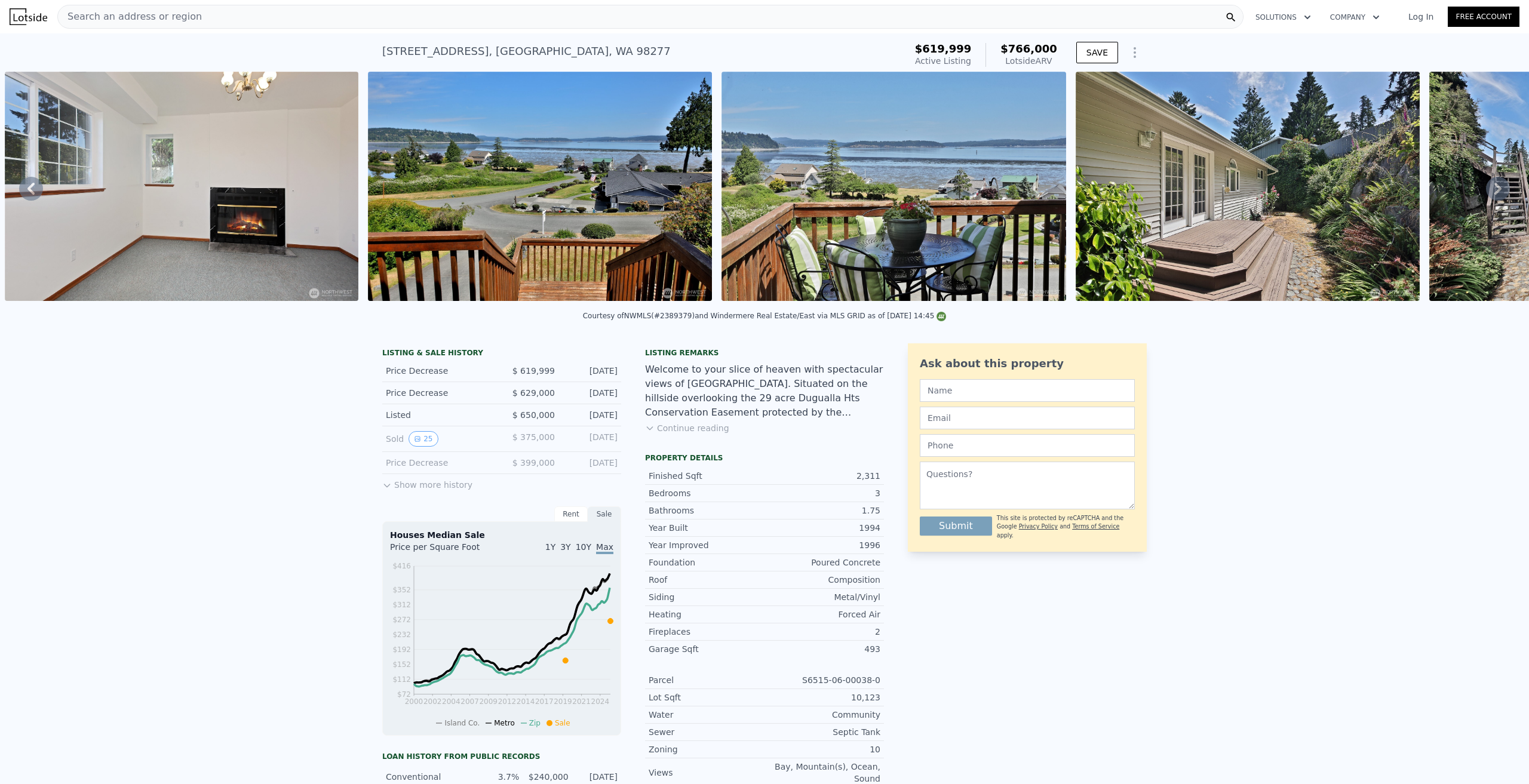
click at [651, 271] on img at bounding box center [540, 186] width 344 height 229
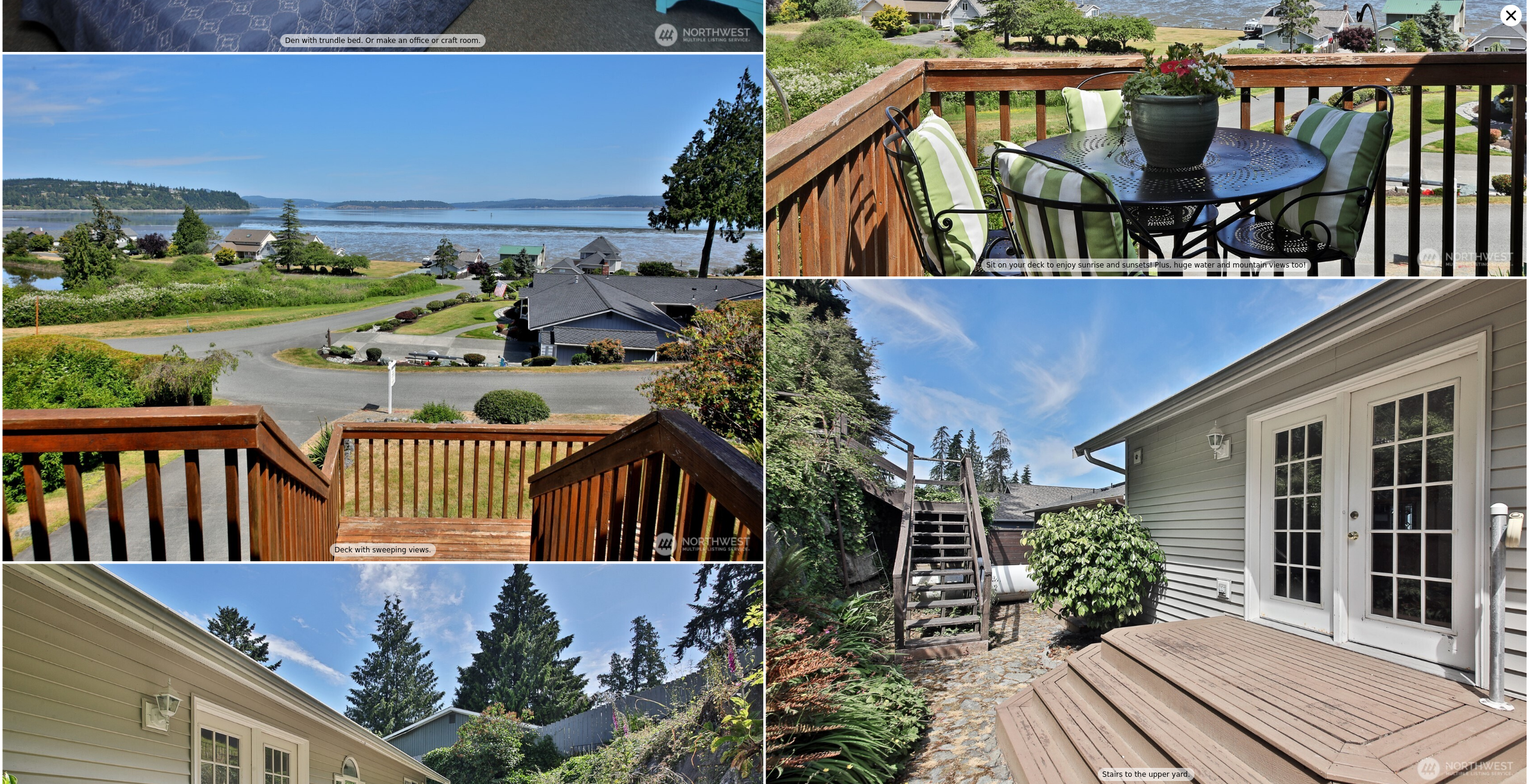
scroll to position [6824, 0]
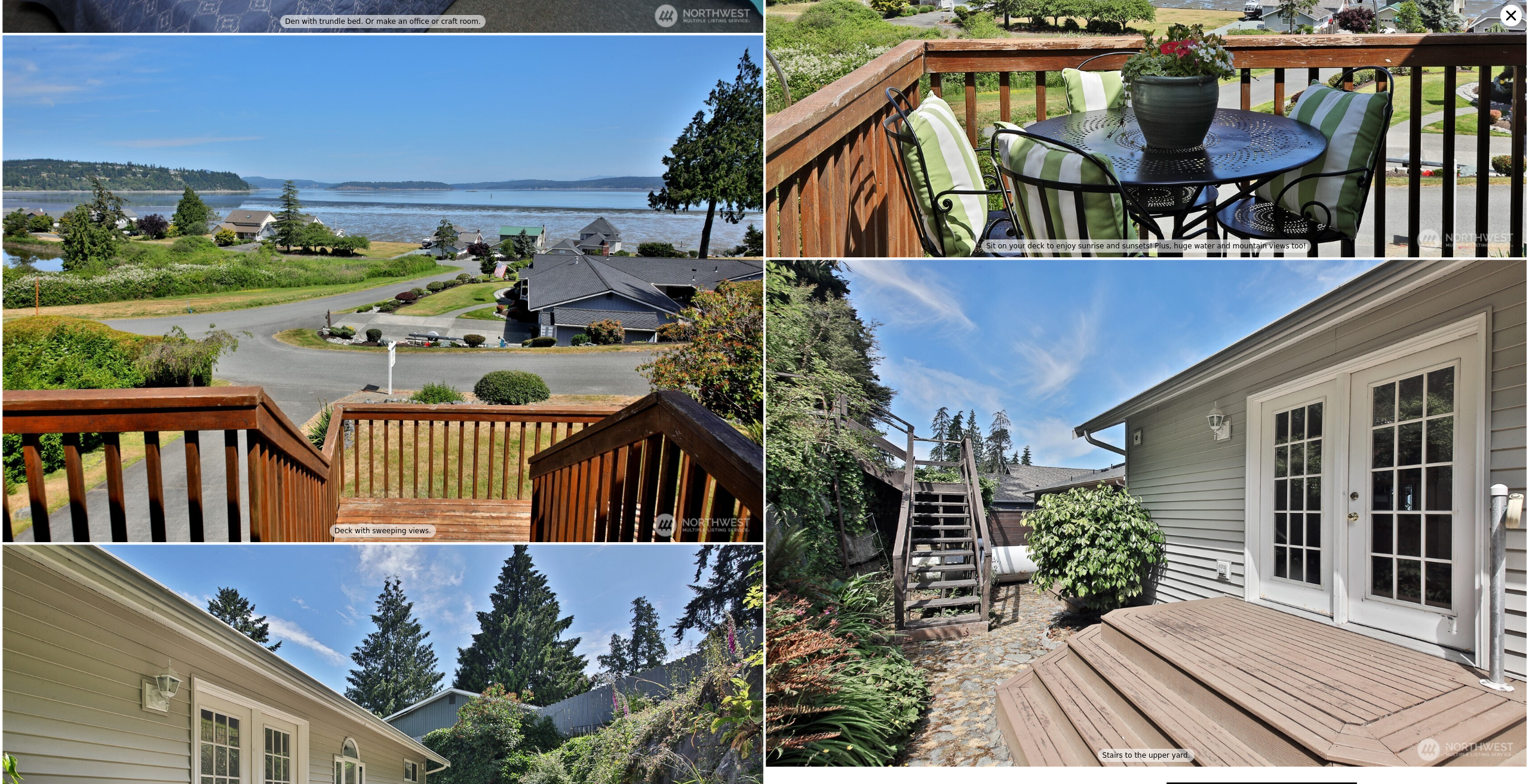
click at [1509, 16] on icon at bounding box center [1511, 16] width 22 height 22
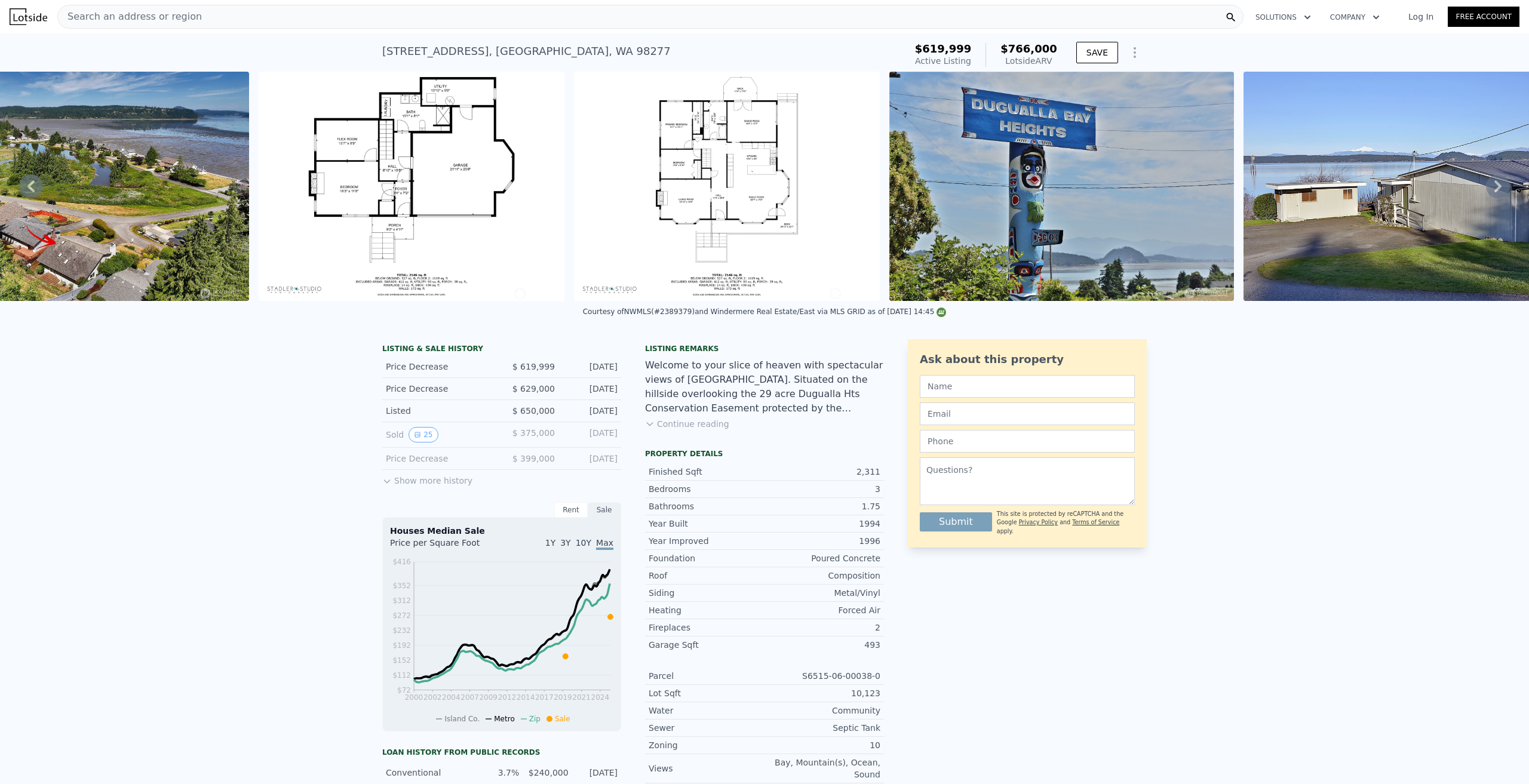
scroll to position [0, 11324]
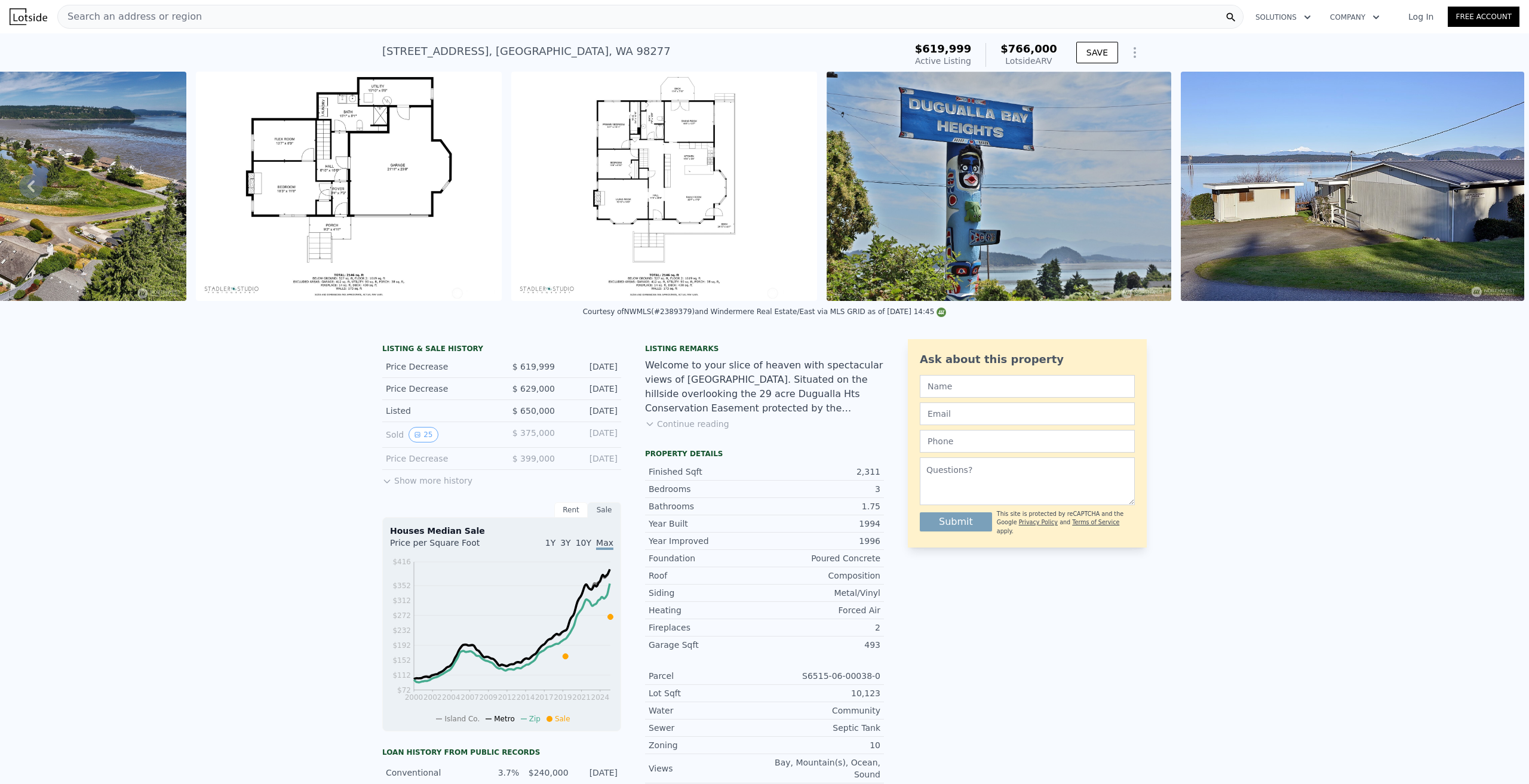
click at [1341, 357] on div "LISTING & SALE HISTORY Price Decrease $ 619,999 Aug 16, 2025 Price Decrease $ 6…" at bounding box center [764, 659] width 1529 height 659
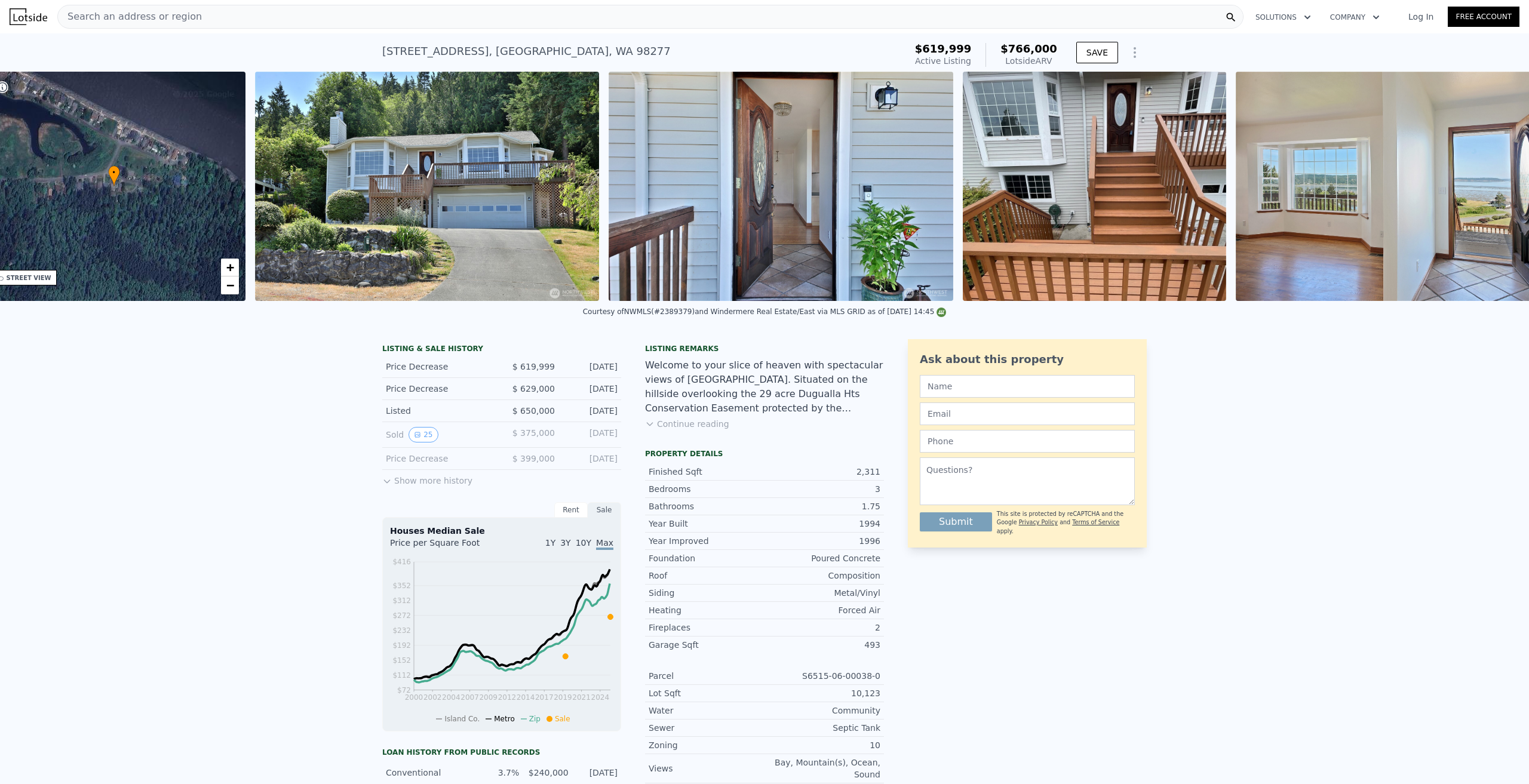
scroll to position [0, 278]
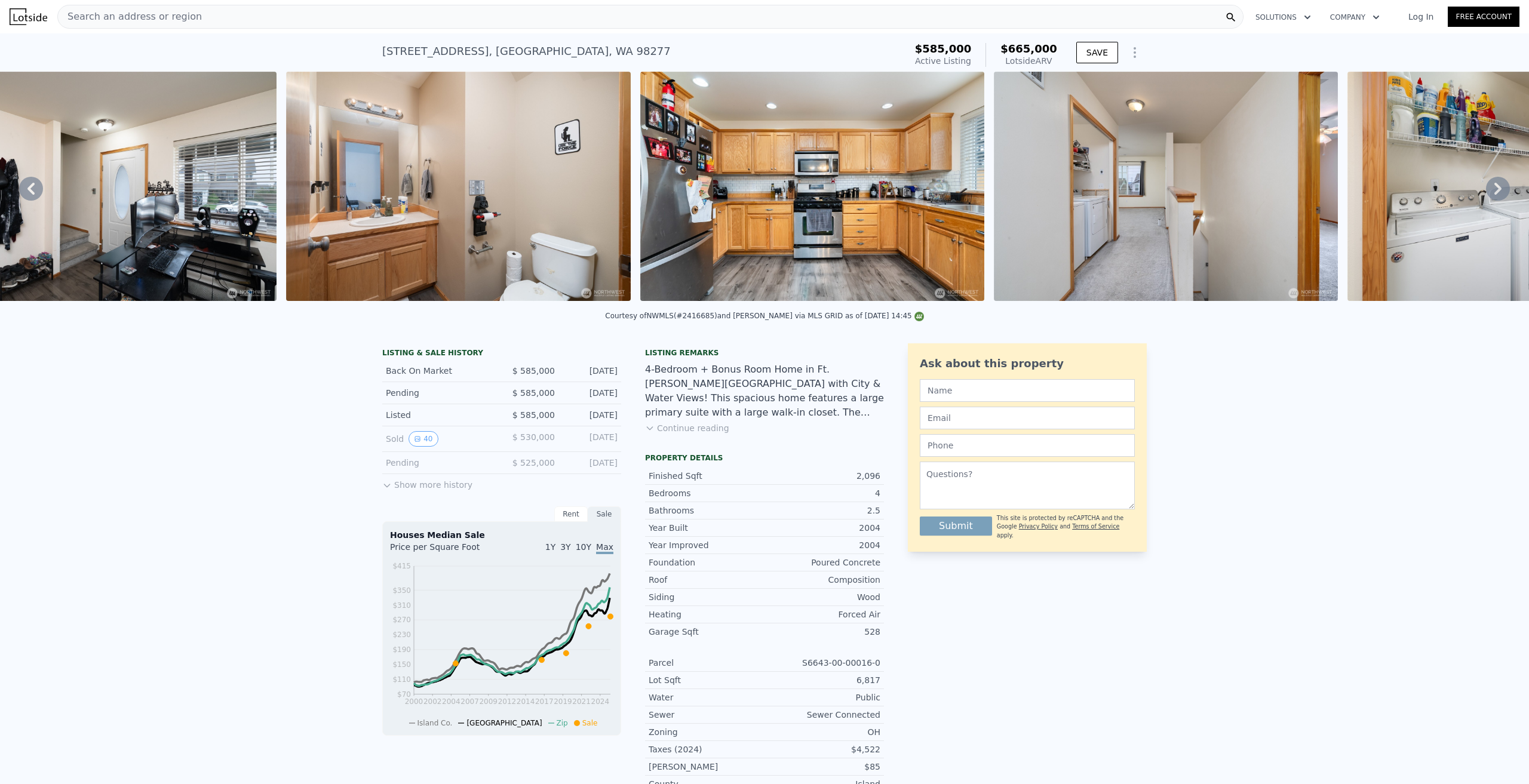
scroll to position [0, 3730]
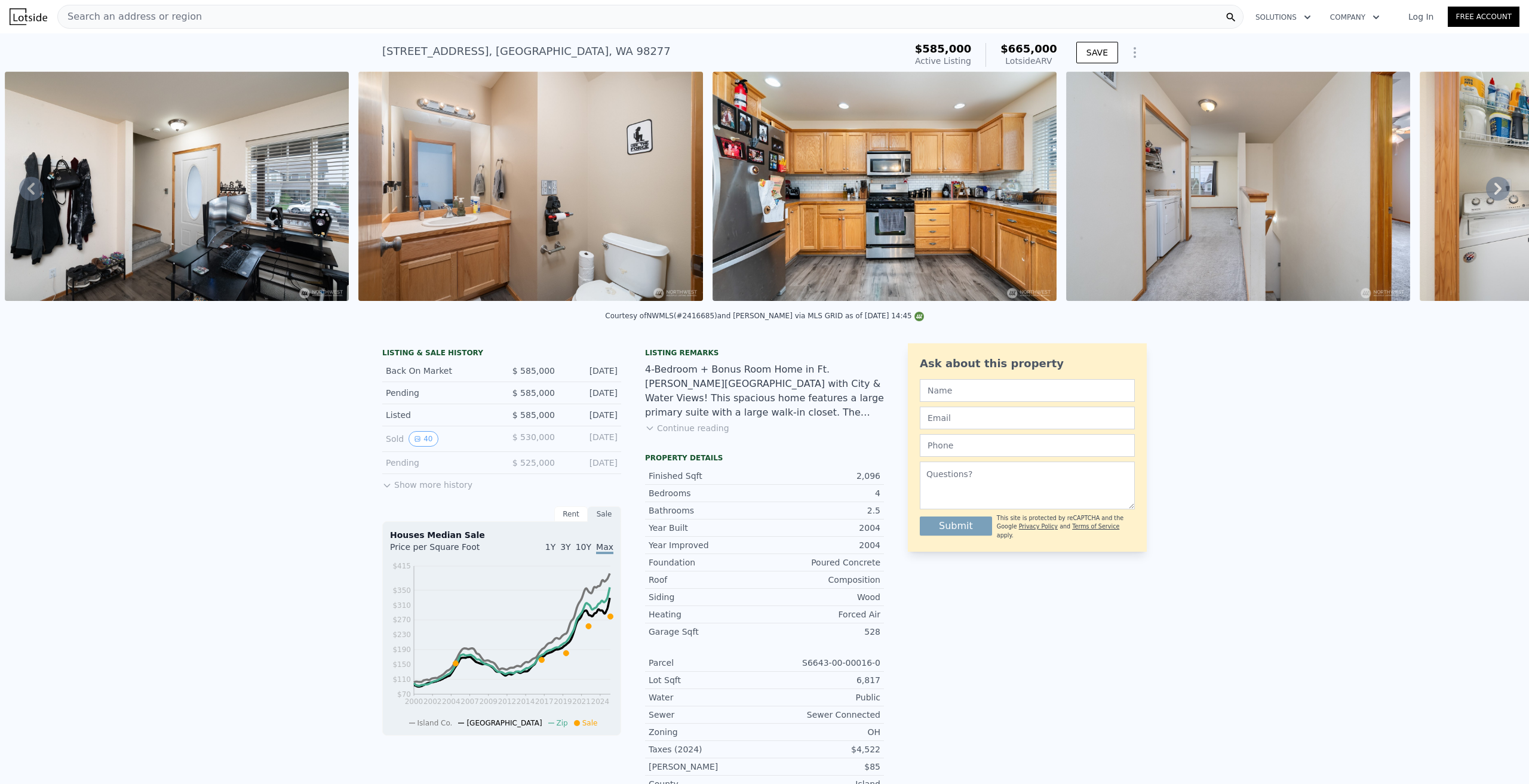
click at [38, 17] on img at bounding box center [28, 16] width 37 height 17
